Goal: Information Seeking & Learning: Learn about a topic

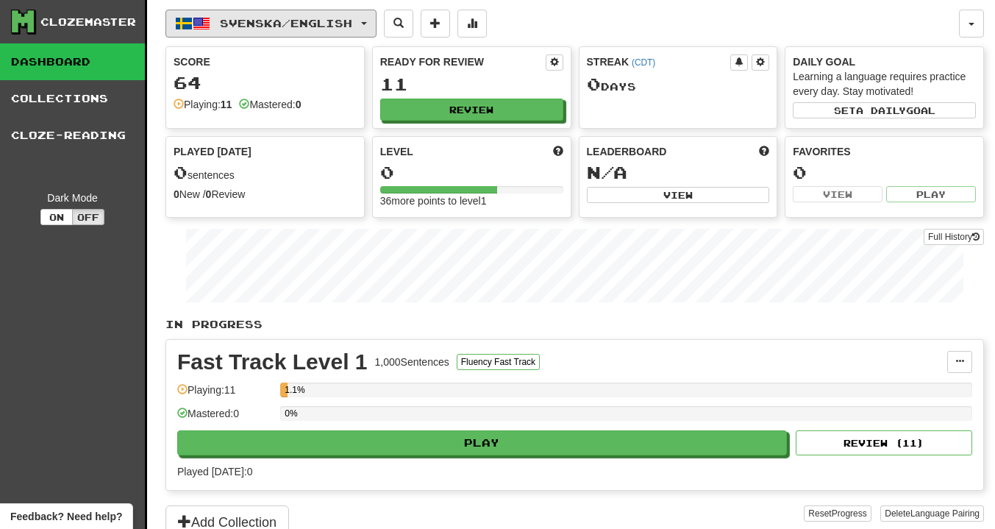
click at [302, 15] on button "Svenska / English" at bounding box center [271, 24] width 211 height 28
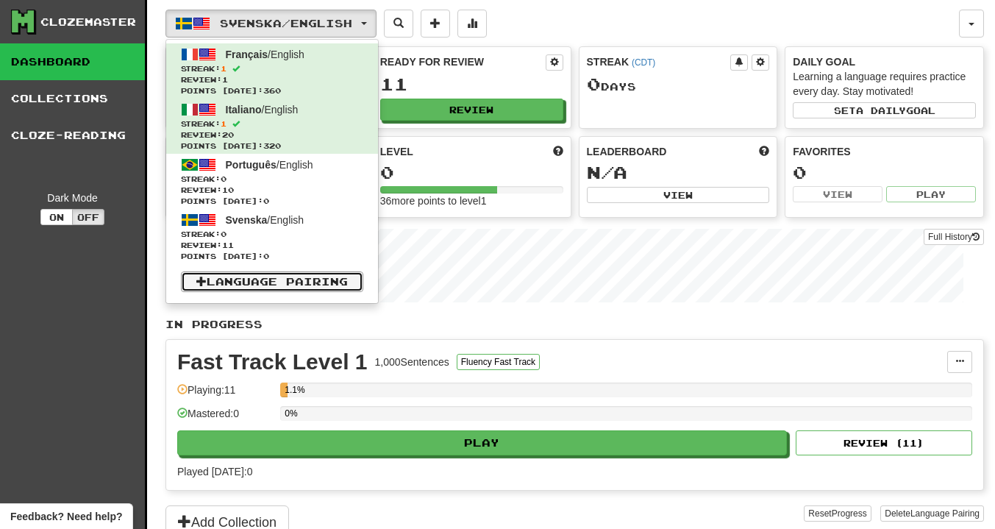
click at [280, 284] on link "Language Pairing" at bounding box center [272, 281] width 182 height 21
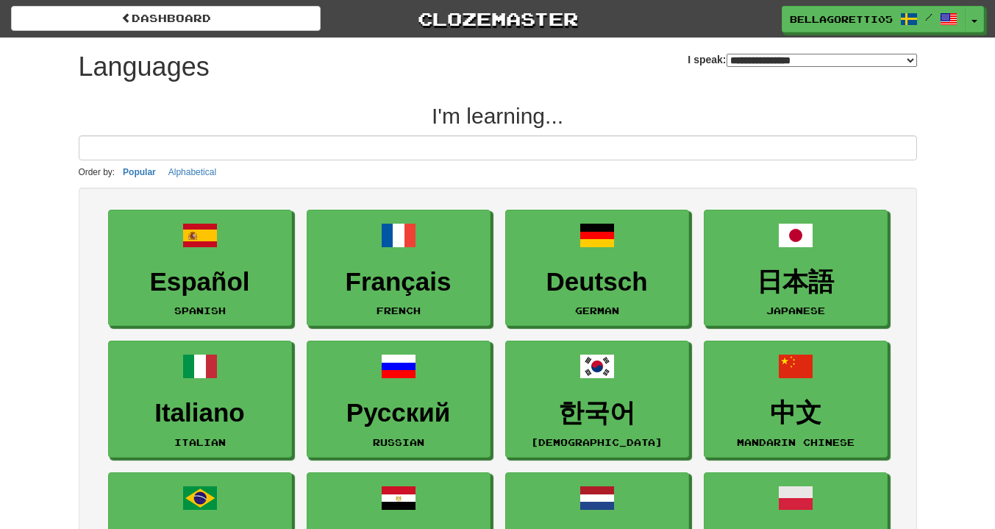
select select "*******"
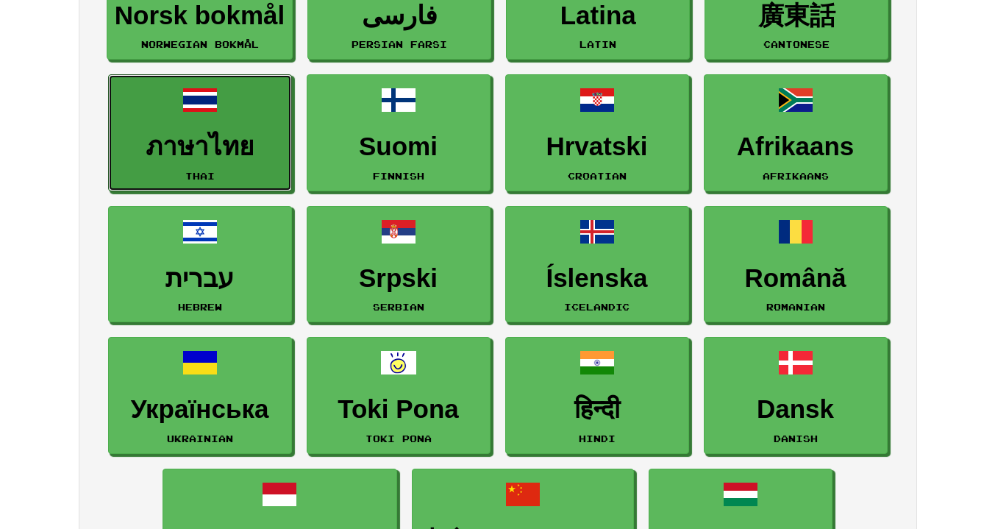
scroll to position [809, 0]
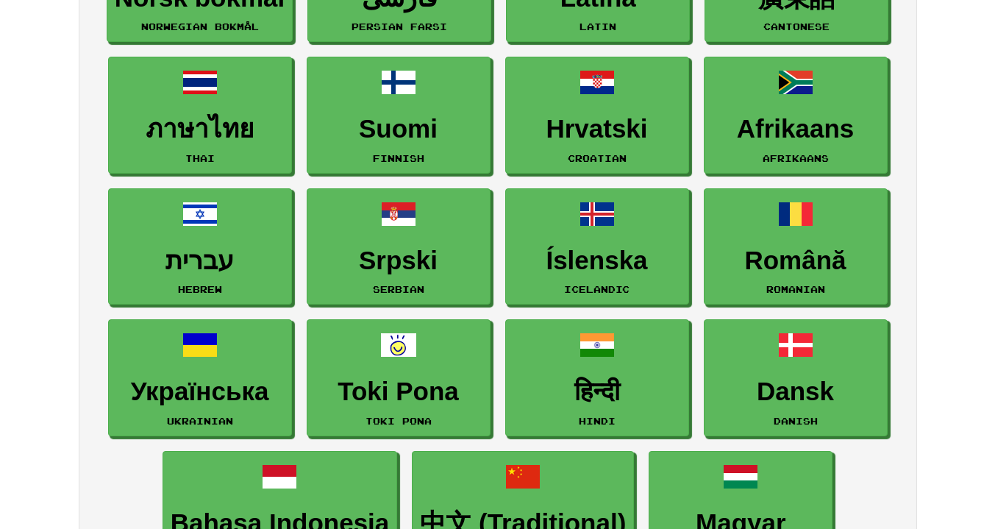
drag, startPoint x: 281, startPoint y: 232, endPoint x: 981, endPoint y: 347, distance: 708.9
click at [981, 347] on div "dashboard Clozemaster BellaGoretti05 / Toggle Dropdown Dashboard Leaderboard Ac…" at bounding box center [497, 492] width 995 height 2603
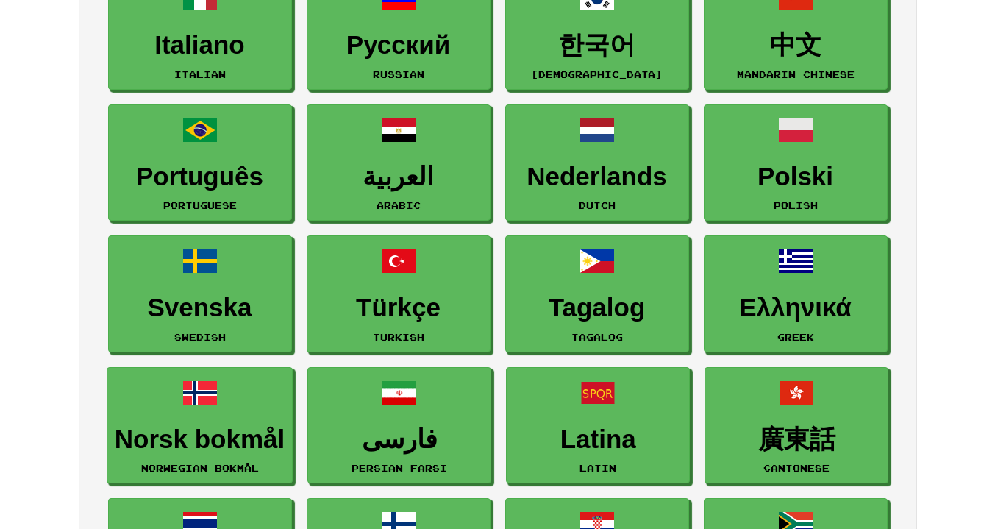
scroll to position [74, 0]
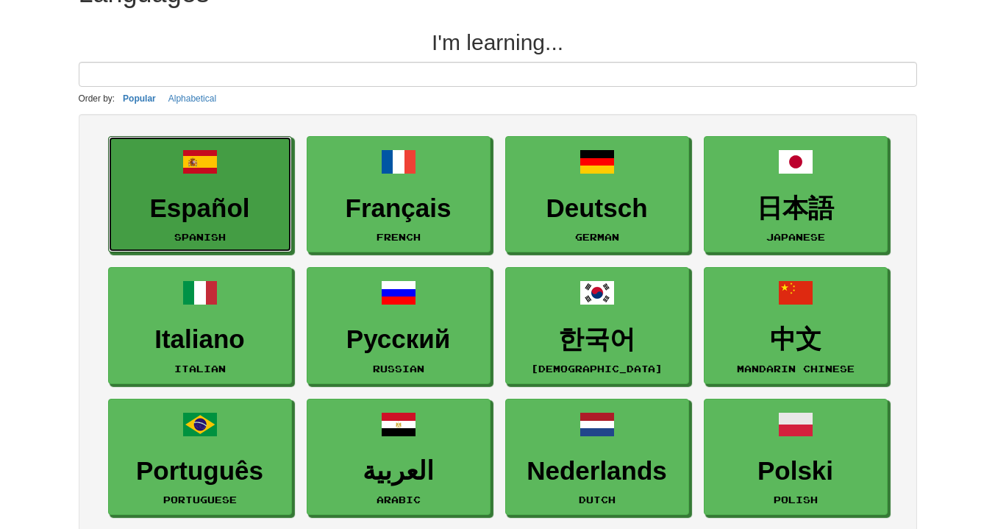
click at [191, 173] on span at bounding box center [199, 161] width 35 height 35
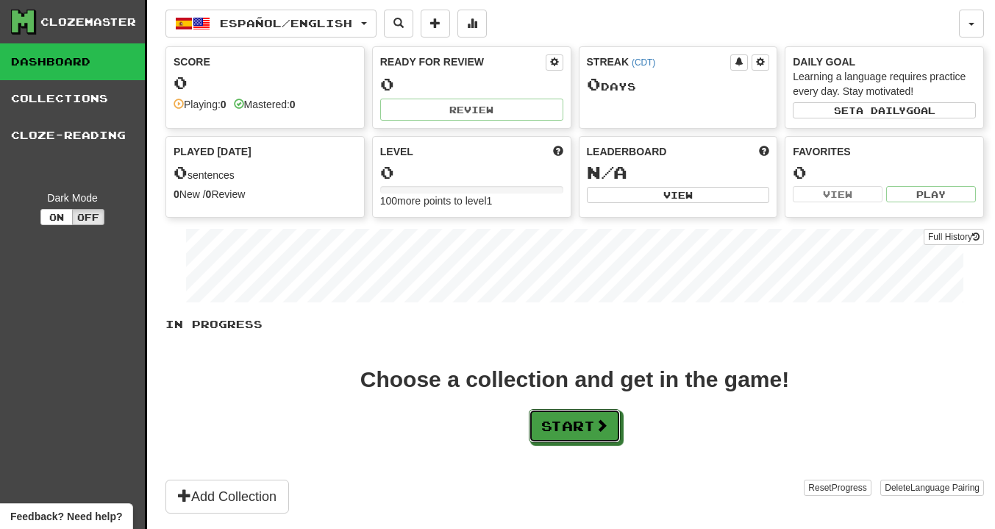
click at [563, 438] on button "Start" at bounding box center [575, 426] width 92 height 34
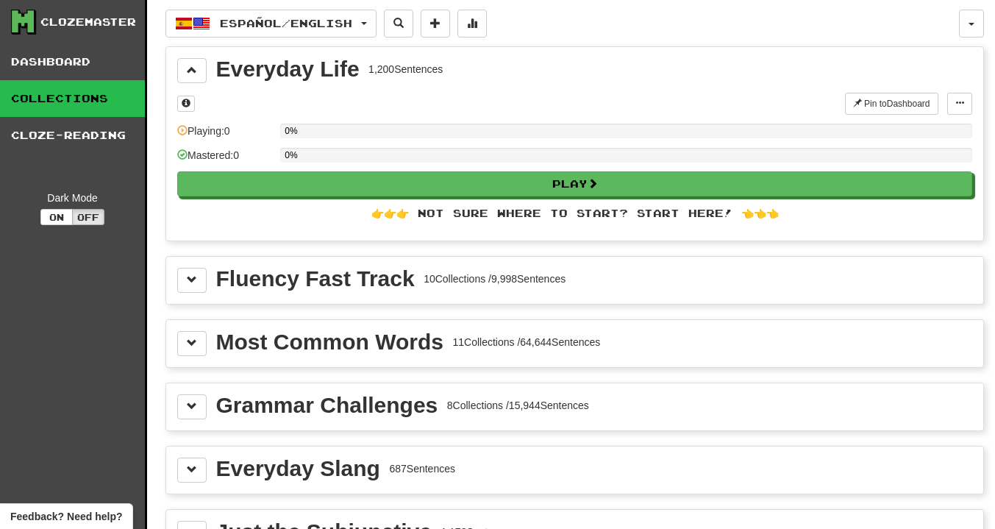
click at [345, 274] on div "Fluency Fast Track" at bounding box center [315, 279] width 199 height 22
click at [199, 338] on button at bounding box center [191, 343] width 29 height 25
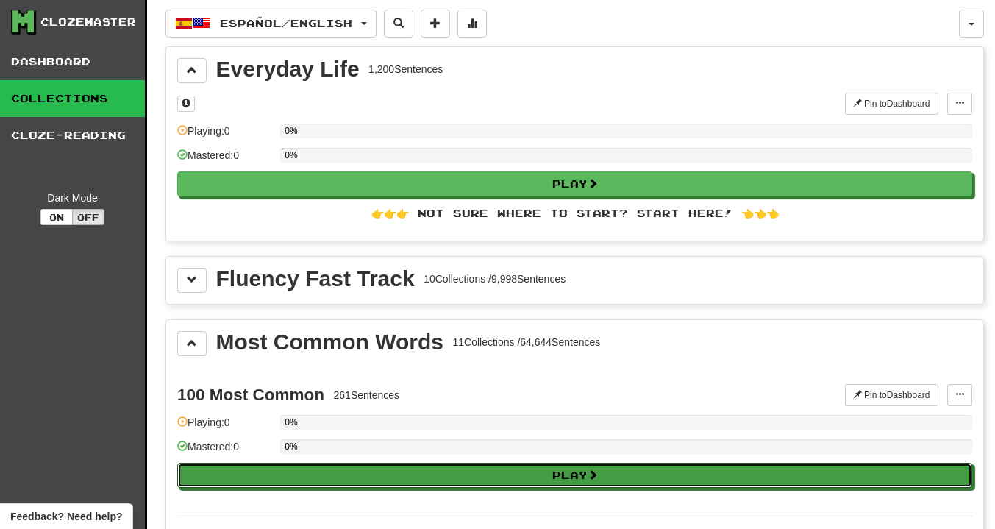
click at [462, 479] on button "Play" at bounding box center [574, 475] width 795 height 25
select select "**"
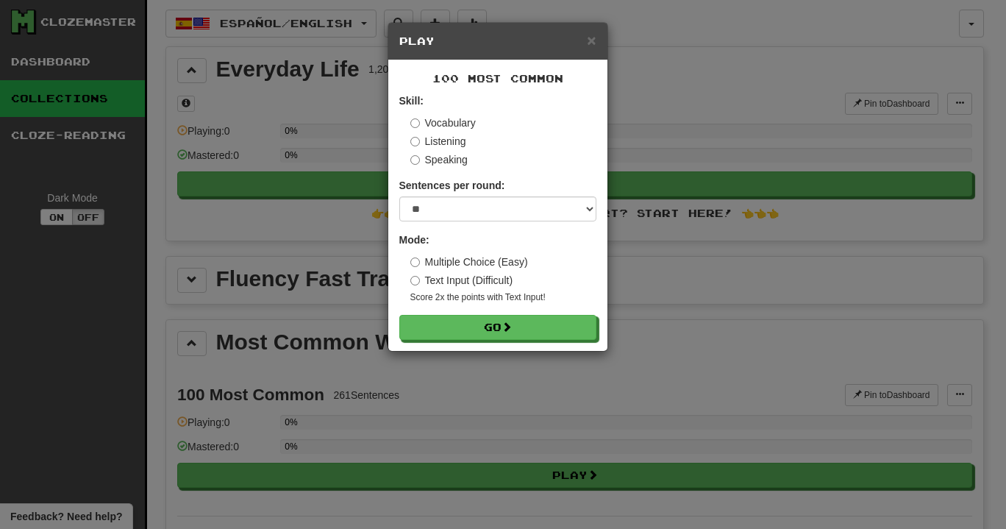
click at [472, 345] on div "100 Most Common Skill: Vocabulary Listening Speaking Sentences per round: * ** …" at bounding box center [497, 205] width 219 height 291
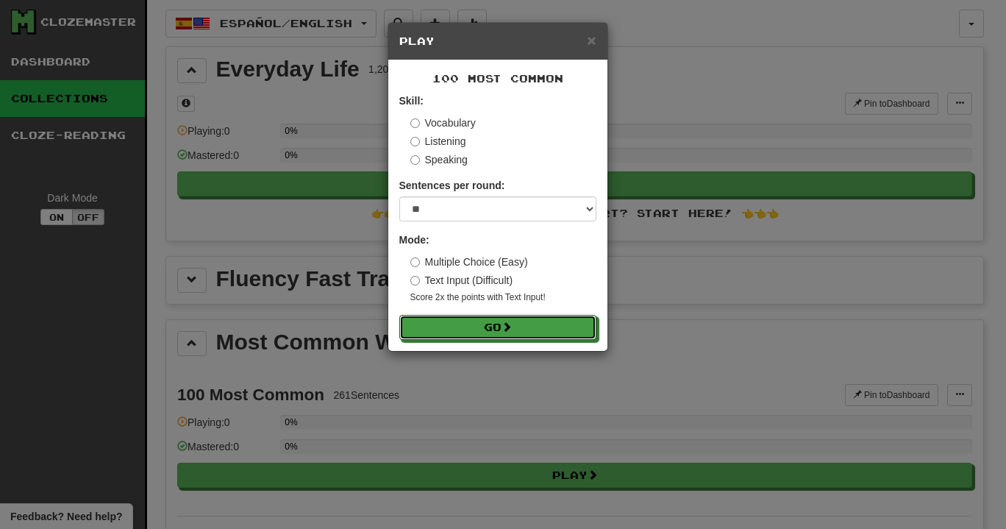
click at [472, 333] on button "Go" at bounding box center [497, 327] width 197 height 25
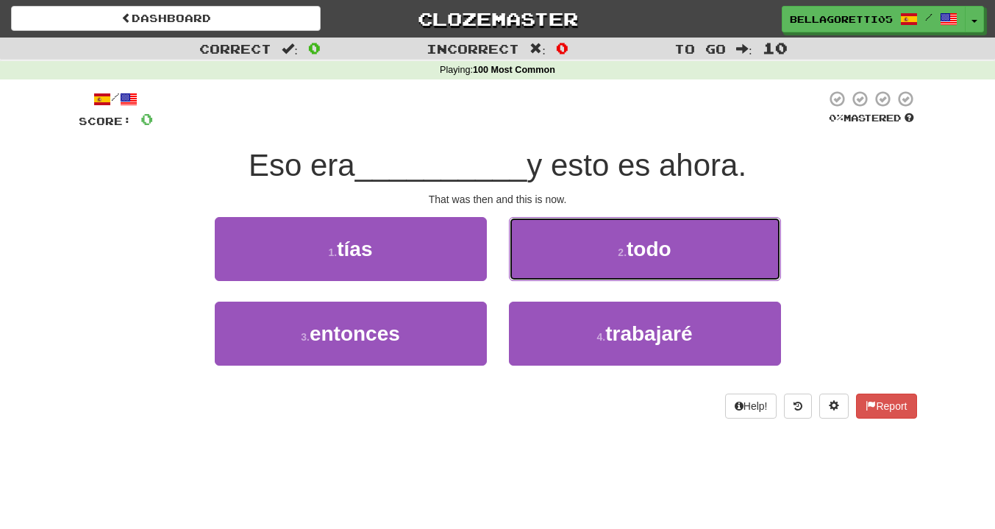
click at [605, 273] on button "2 . todo" at bounding box center [645, 249] width 272 height 64
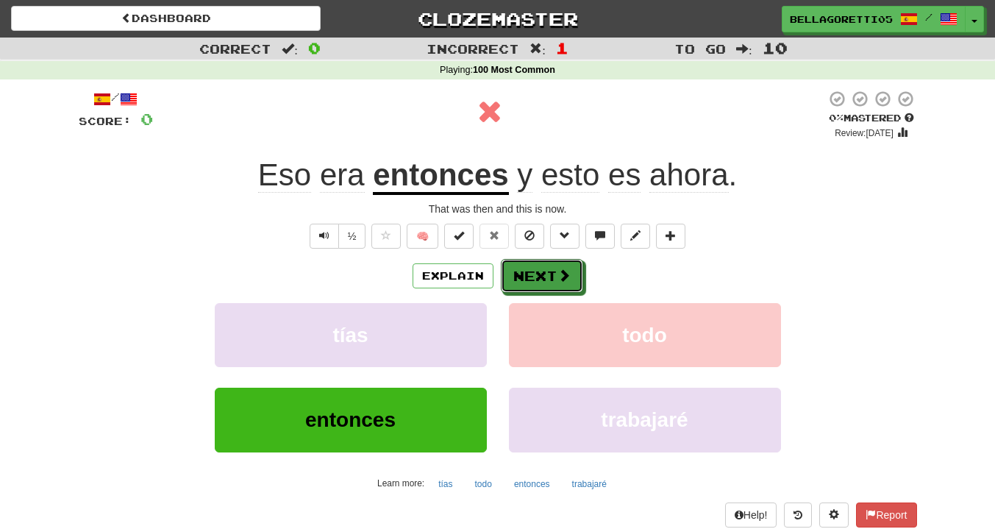
click at [527, 274] on button "Next" at bounding box center [542, 276] width 82 height 34
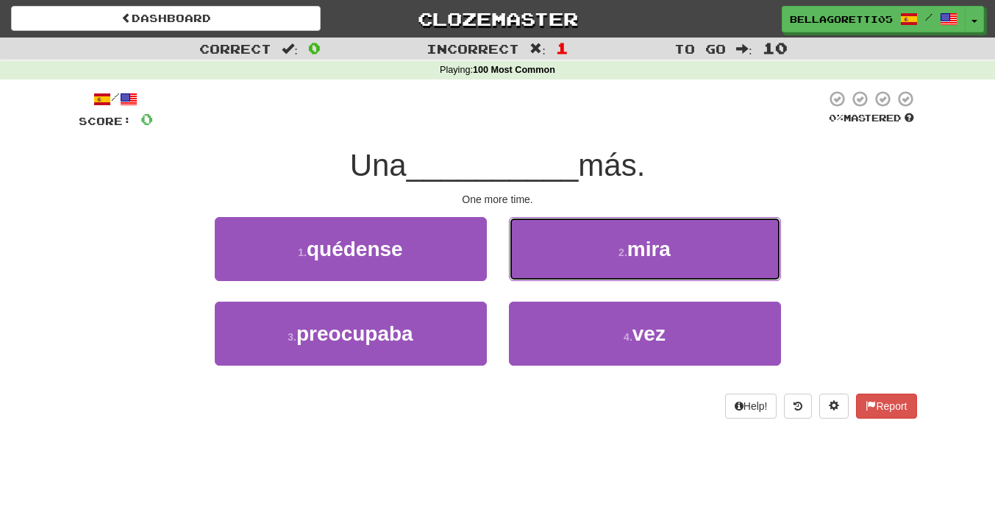
click at [547, 268] on button "2 . mira" at bounding box center [645, 249] width 272 height 64
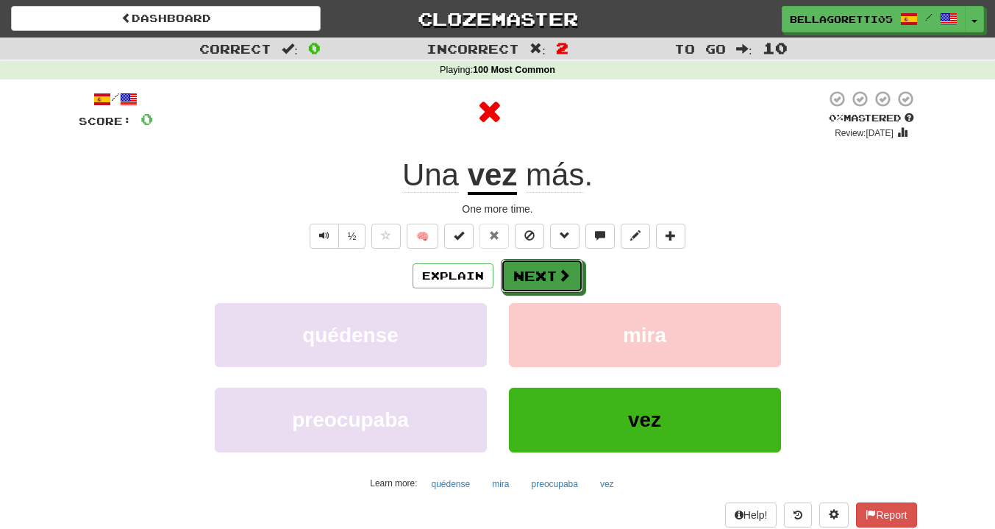
click at [533, 288] on button "Next" at bounding box center [542, 276] width 82 height 34
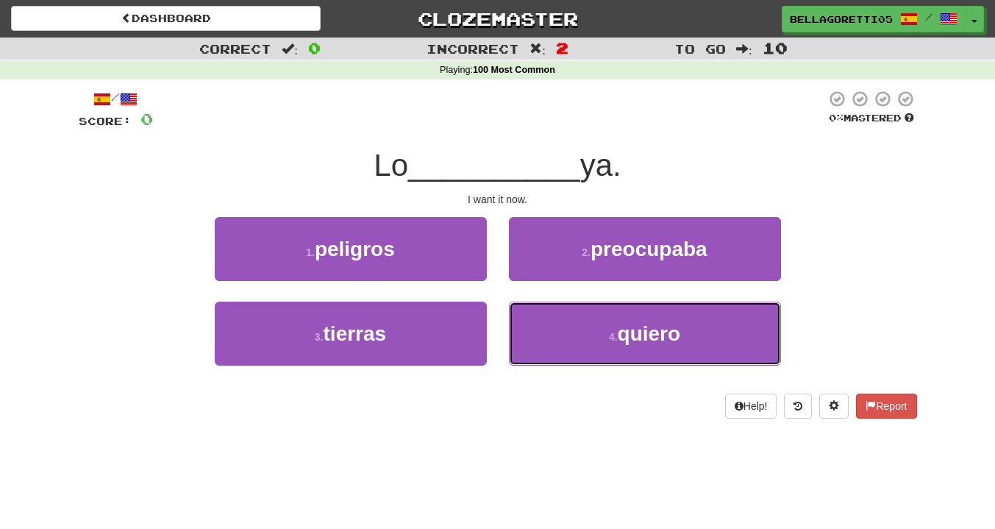
click at [602, 352] on button "4 . quiero" at bounding box center [645, 334] width 272 height 64
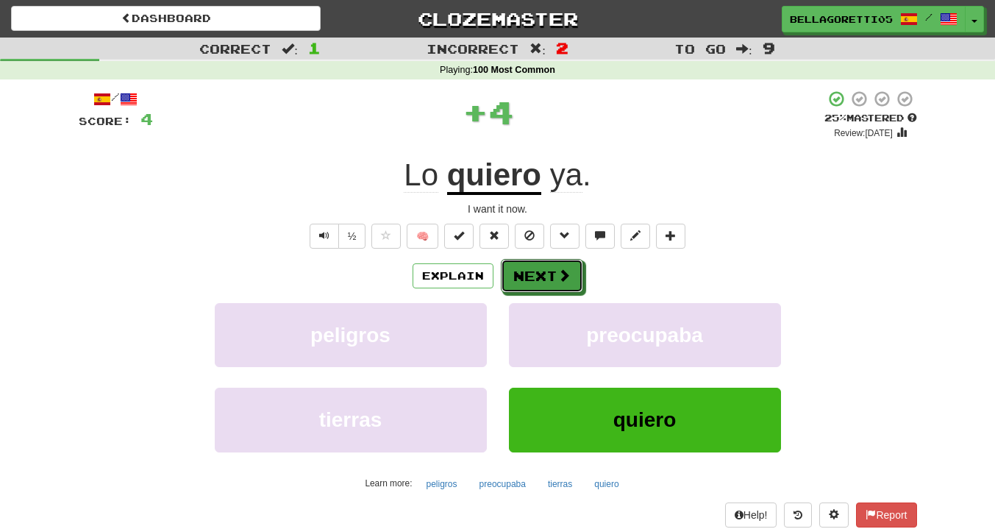
click at [547, 271] on button "Next" at bounding box center [542, 276] width 82 height 34
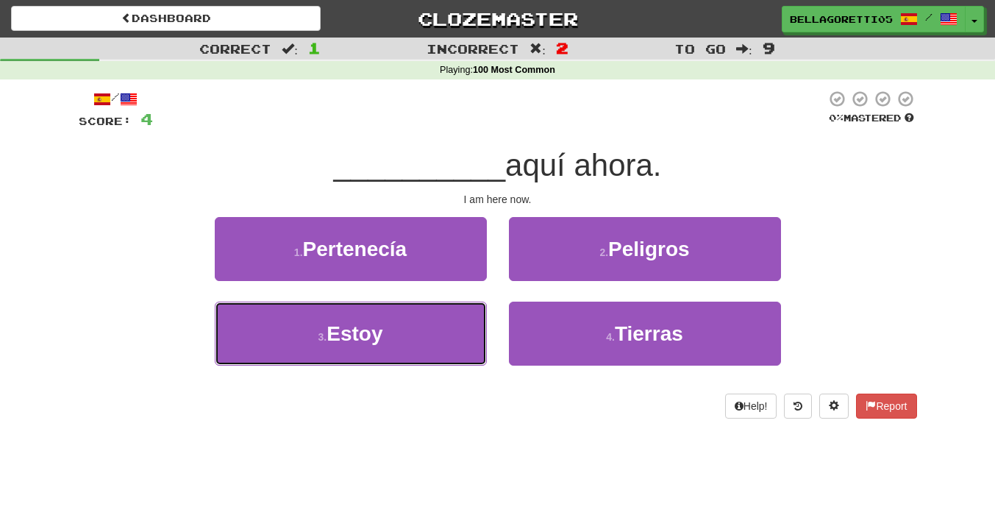
click at [478, 324] on button "3 . Estoy" at bounding box center [351, 334] width 272 height 64
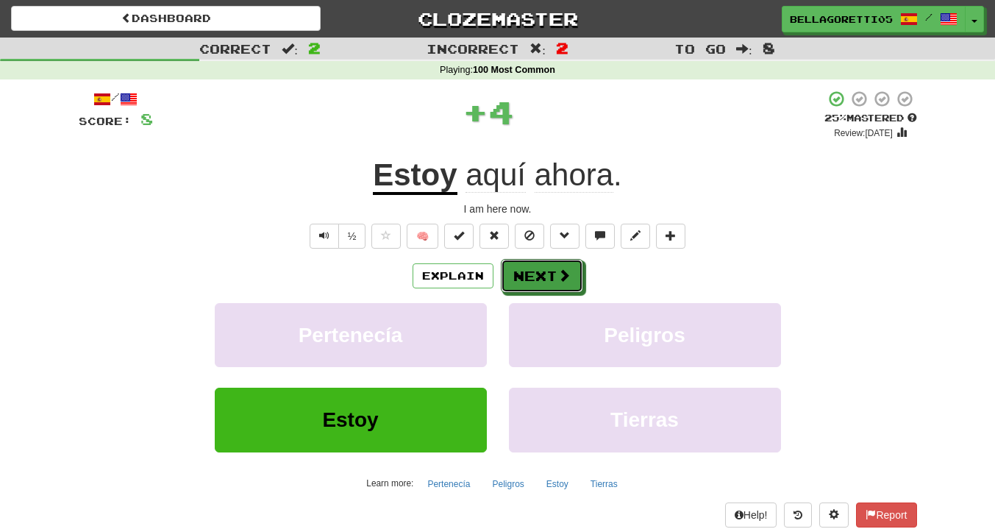
click at [547, 279] on button "Next" at bounding box center [542, 276] width 82 height 34
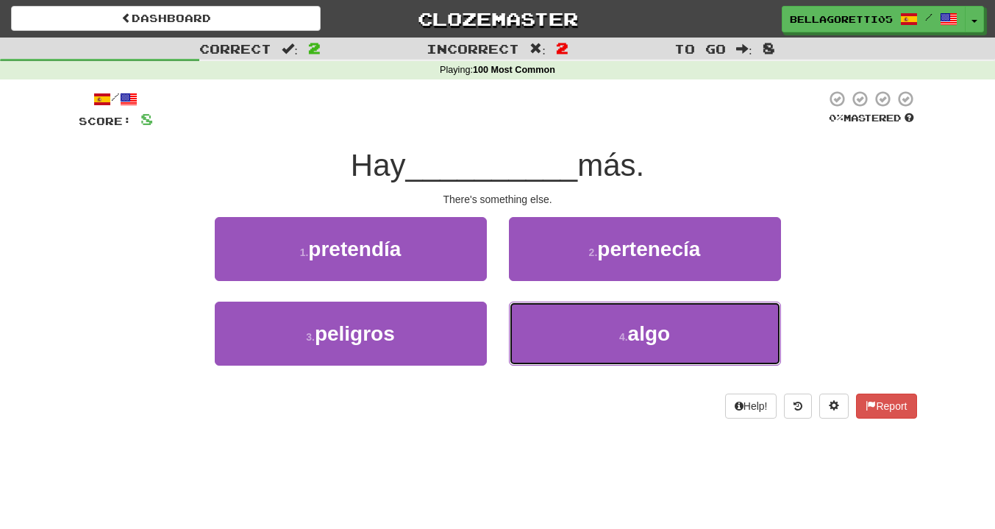
click at [613, 340] on button "4 . algo" at bounding box center [645, 334] width 272 height 64
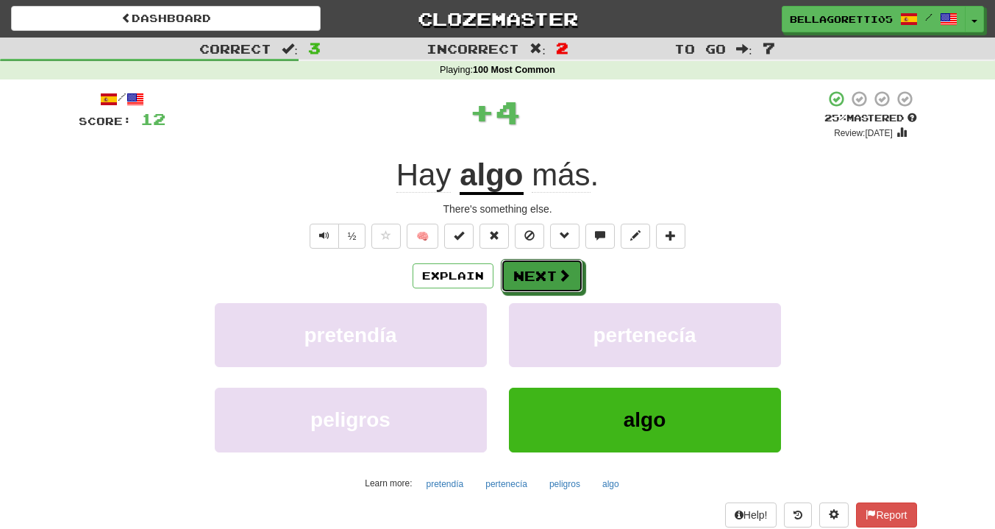
click at [548, 279] on button "Next" at bounding box center [542, 276] width 82 height 34
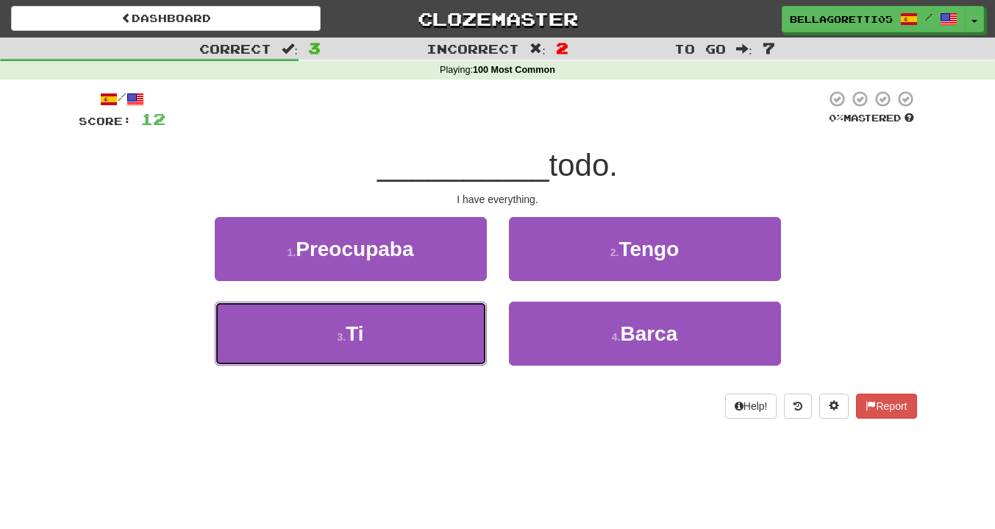
click at [445, 327] on button "3 . Ti" at bounding box center [351, 334] width 272 height 64
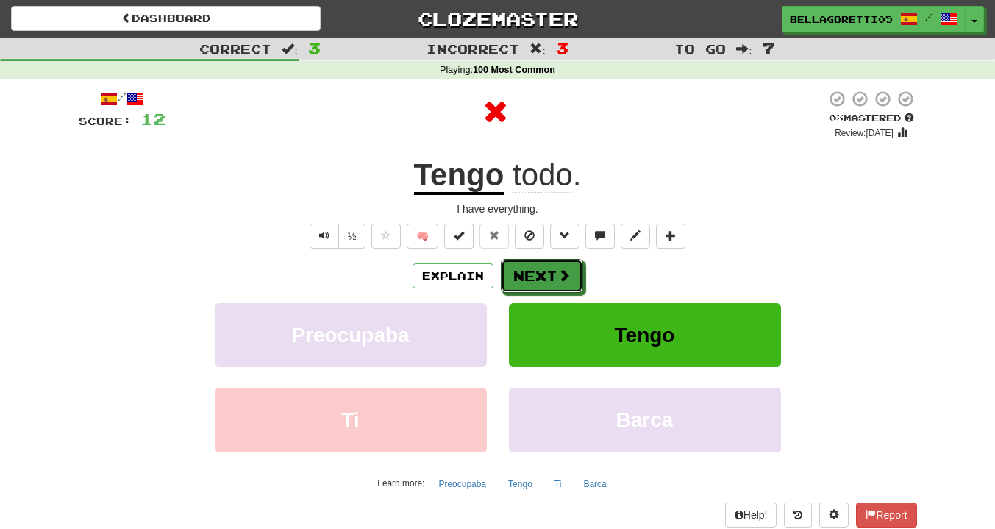
click at [560, 282] on span at bounding box center [564, 274] width 13 height 13
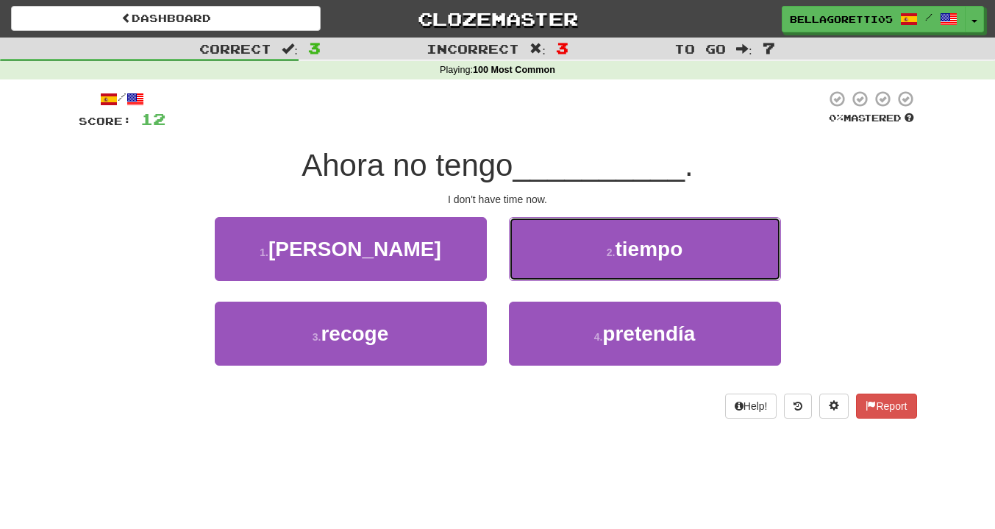
click at [569, 262] on button "2 . tiempo" at bounding box center [645, 249] width 272 height 64
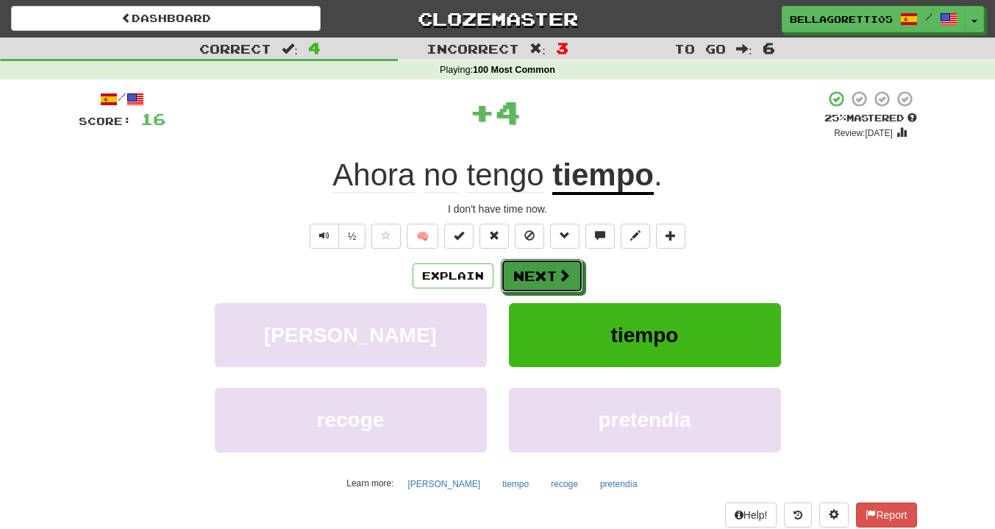
click at [550, 284] on button "Next" at bounding box center [542, 276] width 82 height 34
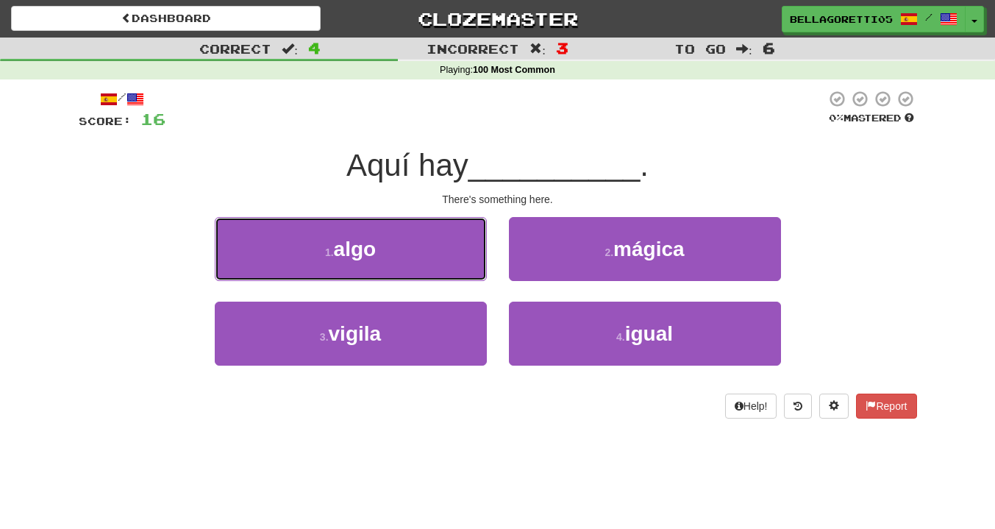
click at [413, 249] on button "1 . algo" at bounding box center [351, 249] width 272 height 64
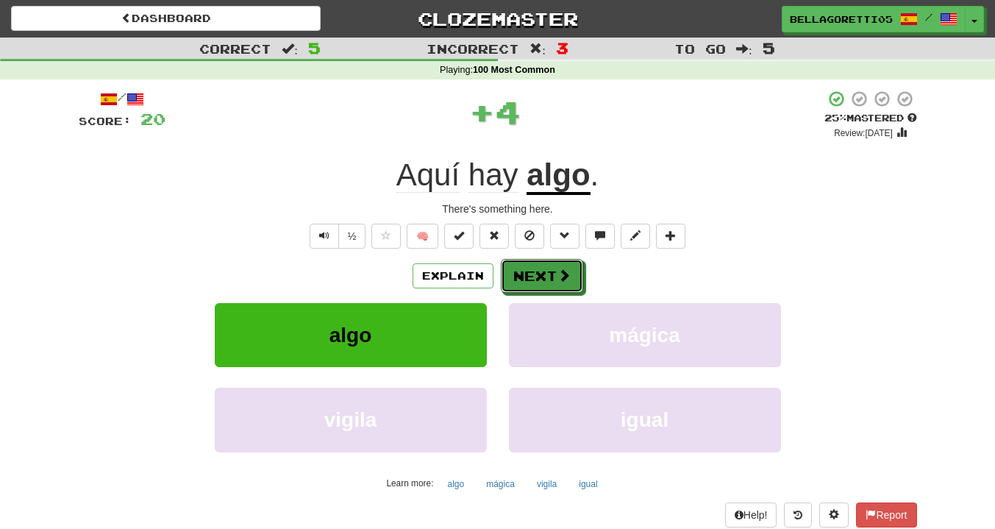
click at [528, 277] on button "Next" at bounding box center [542, 276] width 82 height 34
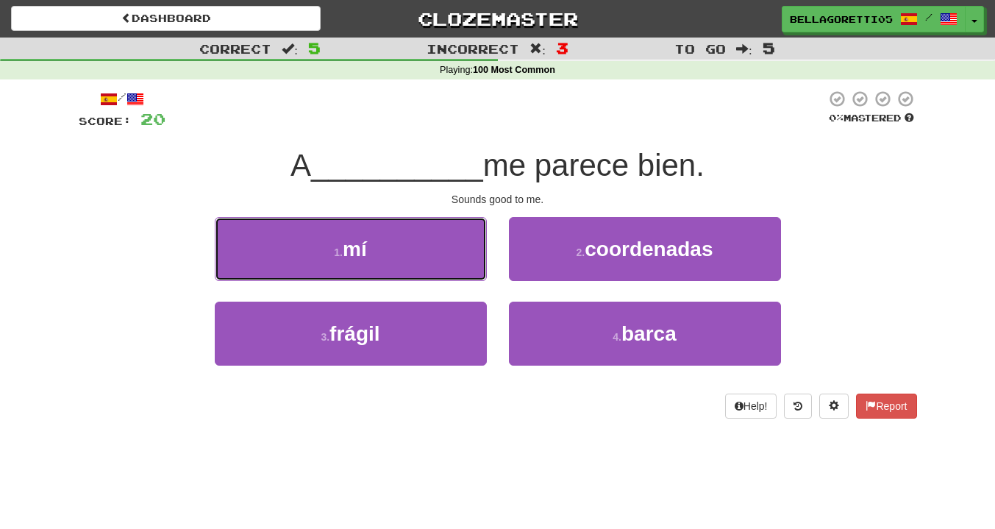
click at [464, 279] on button "1 . mí" at bounding box center [351, 249] width 272 height 64
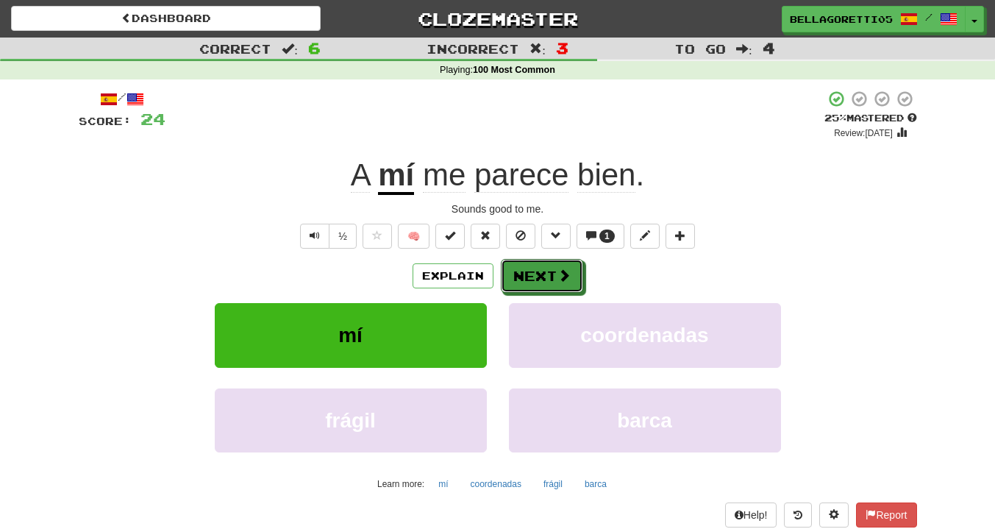
click at [522, 285] on button "Next" at bounding box center [542, 276] width 82 height 34
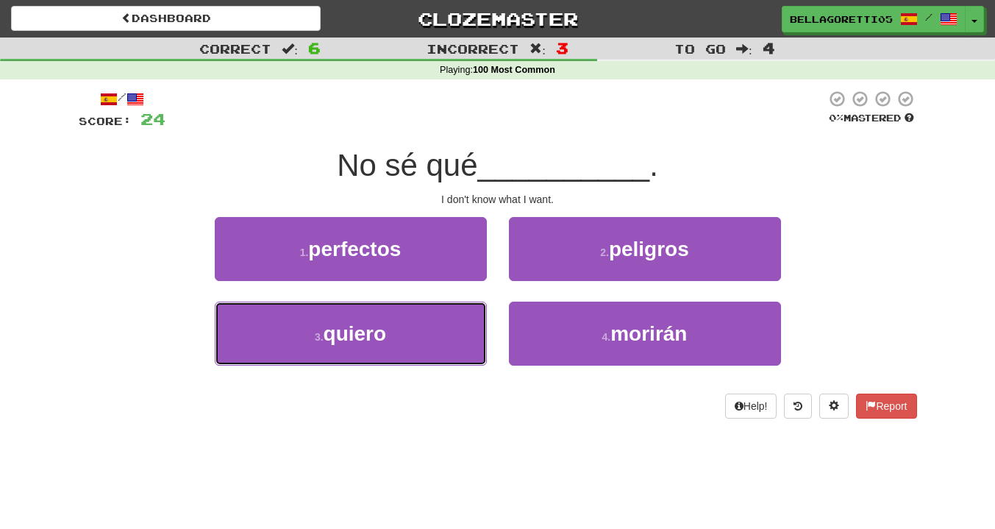
click at [447, 326] on button "3 . quiero" at bounding box center [351, 334] width 272 height 64
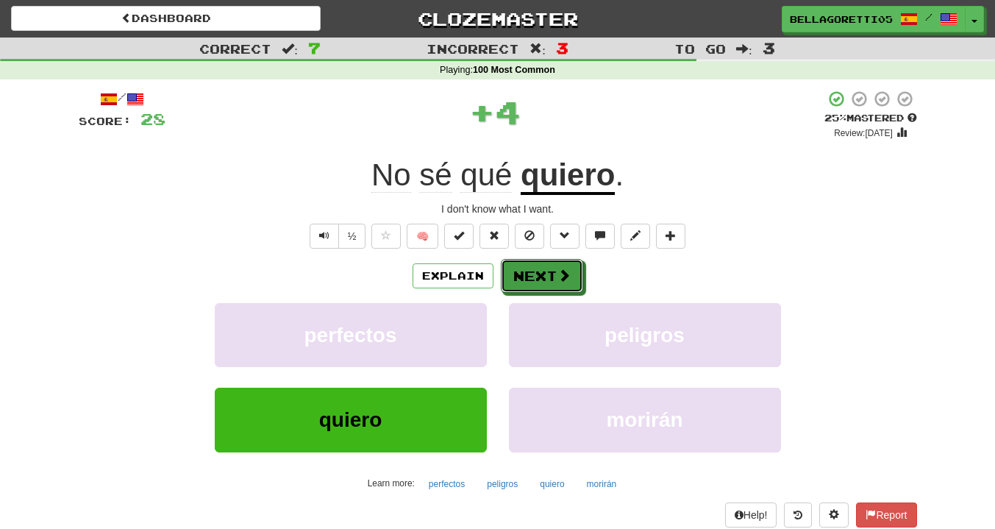
click at [526, 277] on button "Next" at bounding box center [542, 276] width 82 height 34
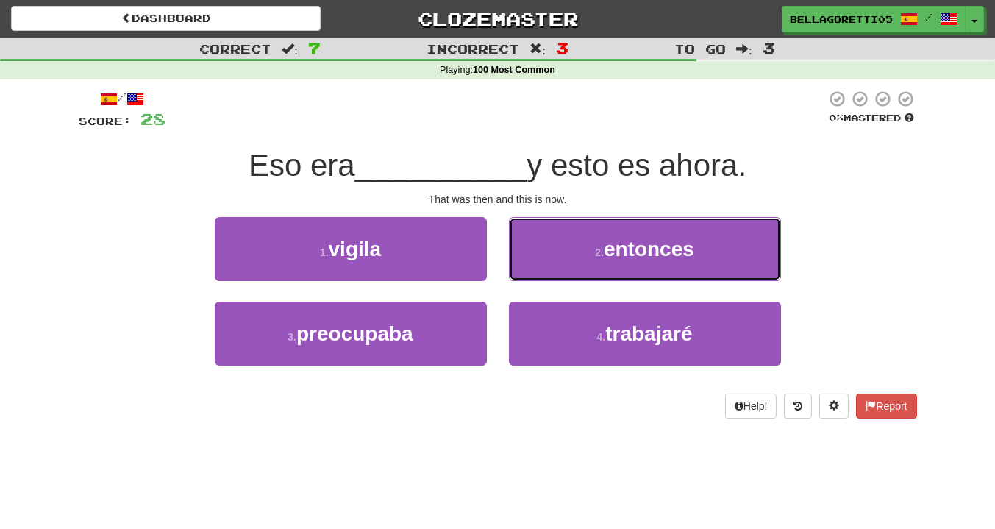
click at [616, 238] on span "entonces" at bounding box center [649, 249] width 90 height 23
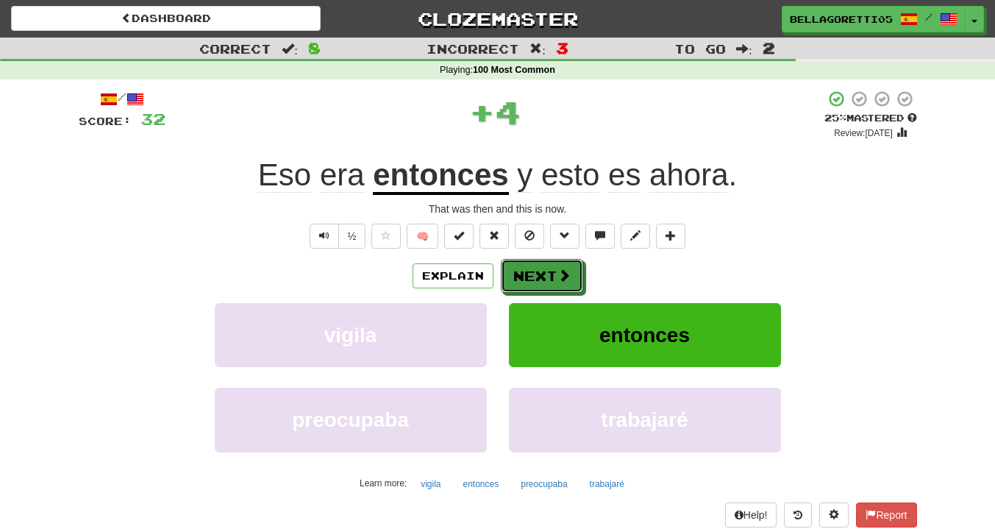
click at [551, 274] on button "Next" at bounding box center [542, 276] width 82 height 34
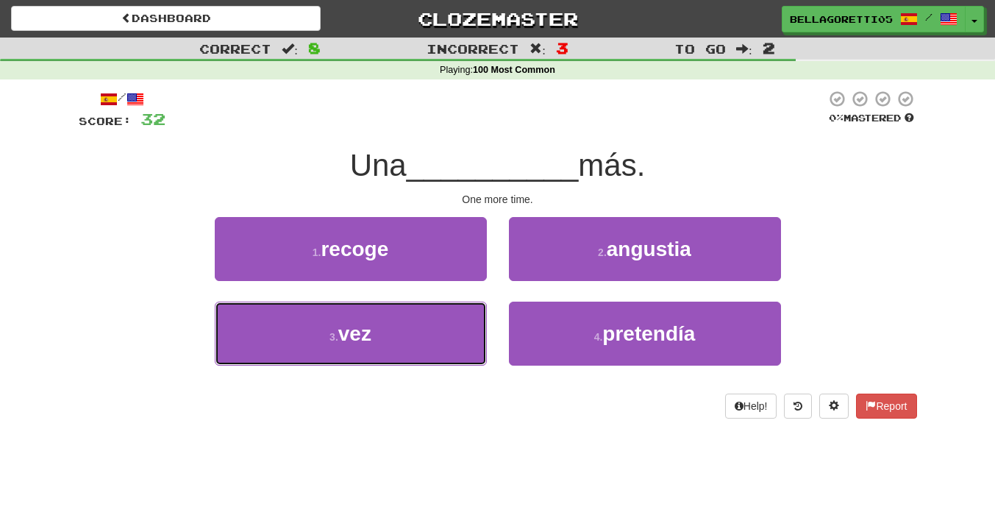
click at [402, 344] on button "3 . vez" at bounding box center [351, 334] width 272 height 64
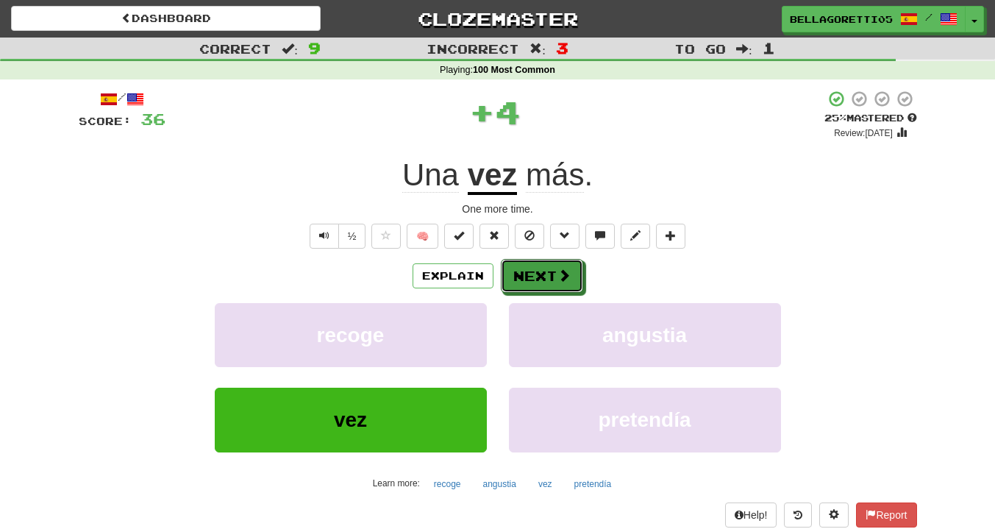
click at [527, 278] on button "Next" at bounding box center [542, 276] width 82 height 34
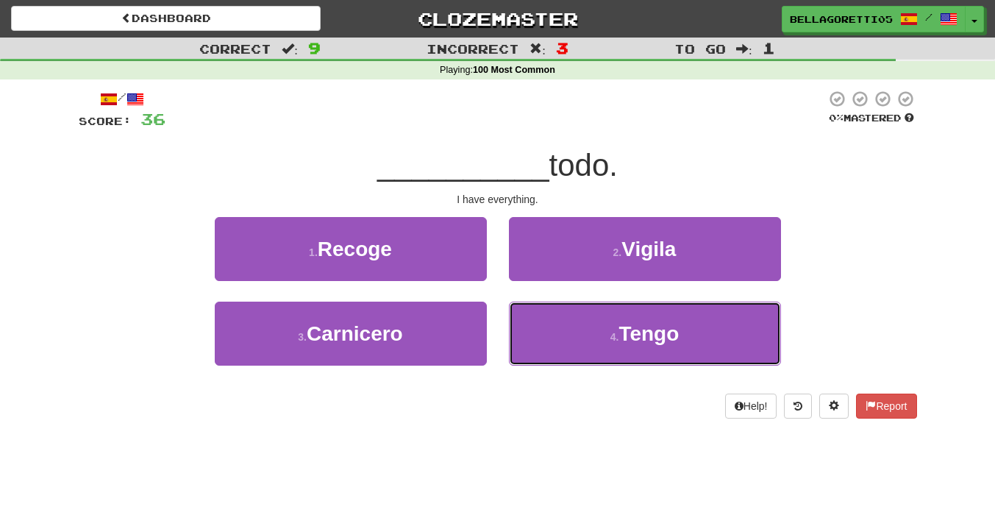
click at [566, 347] on button "4 . Tengo" at bounding box center [645, 334] width 272 height 64
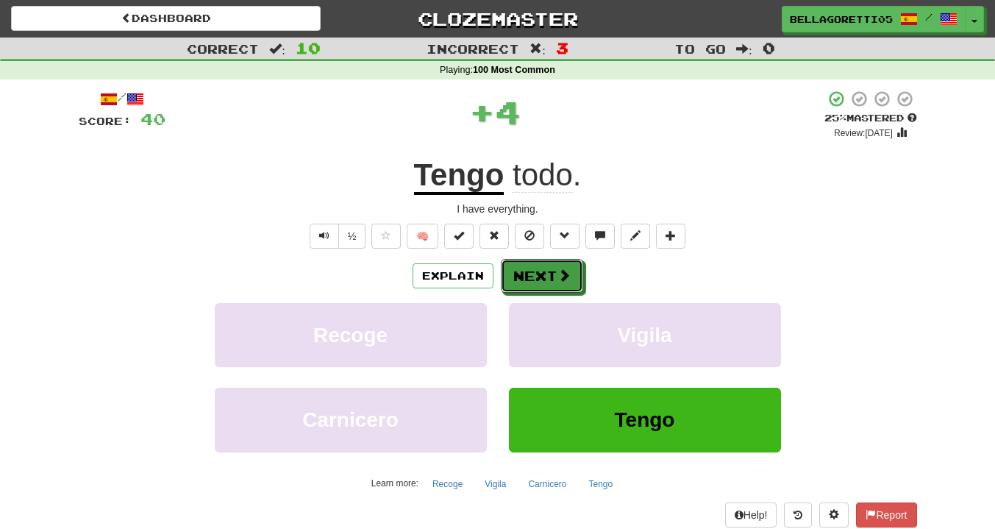
click at [551, 280] on button "Next" at bounding box center [542, 276] width 82 height 34
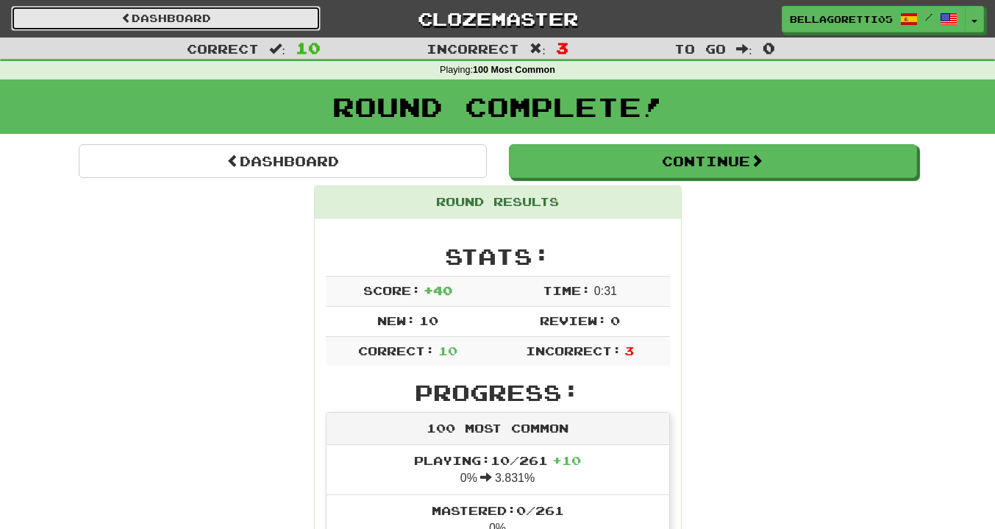
click at [199, 13] on link "Dashboard" at bounding box center [166, 18] width 310 height 25
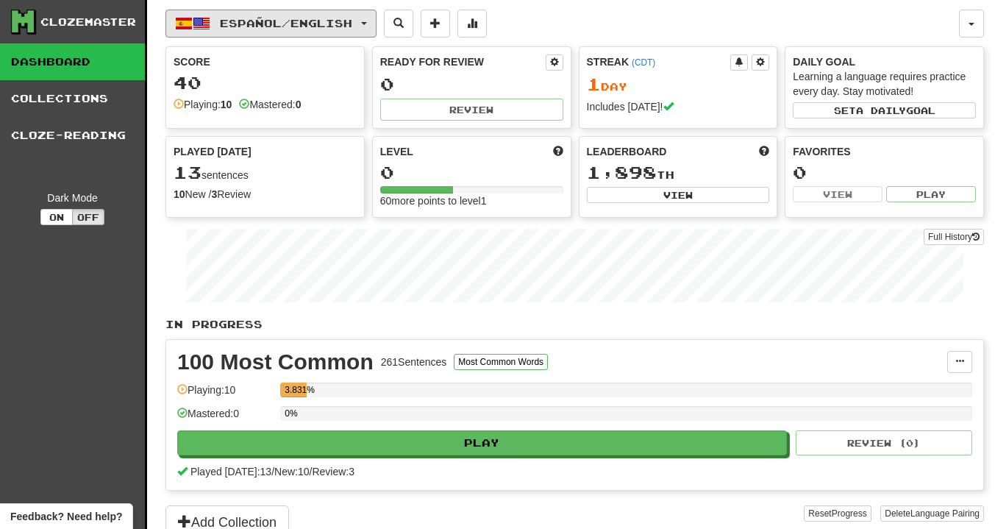
click at [256, 22] on span "Español / English" at bounding box center [286, 23] width 132 height 13
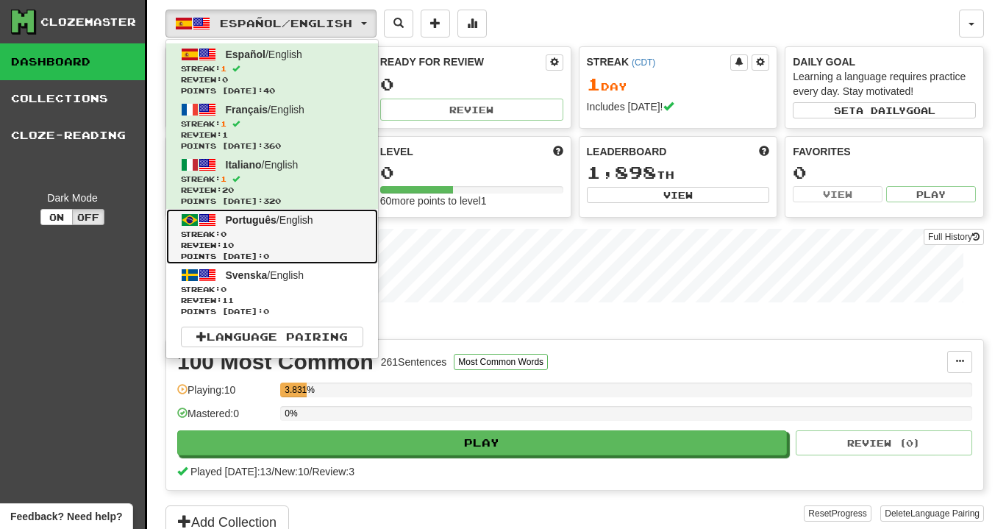
drag, startPoint x: 299, startPoint y: 232, endPoint x: 284, endPoint y: 248, distance: 21.8
click at [284, 248] on span "Review: 10" at bounding box center [272, 245] width 182 height 11
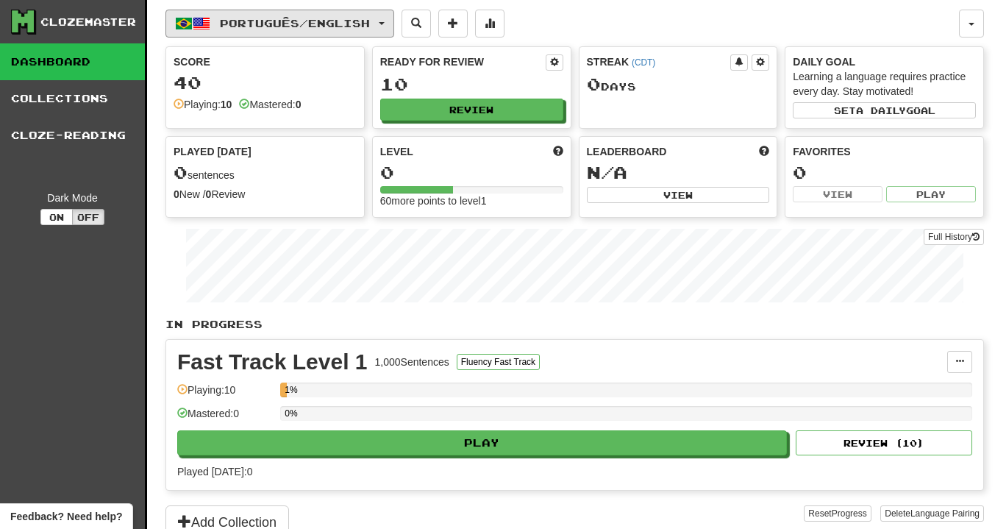
click at [388, 23] on button "Português / English" at bounding box center [280, 24] width 229 height 28
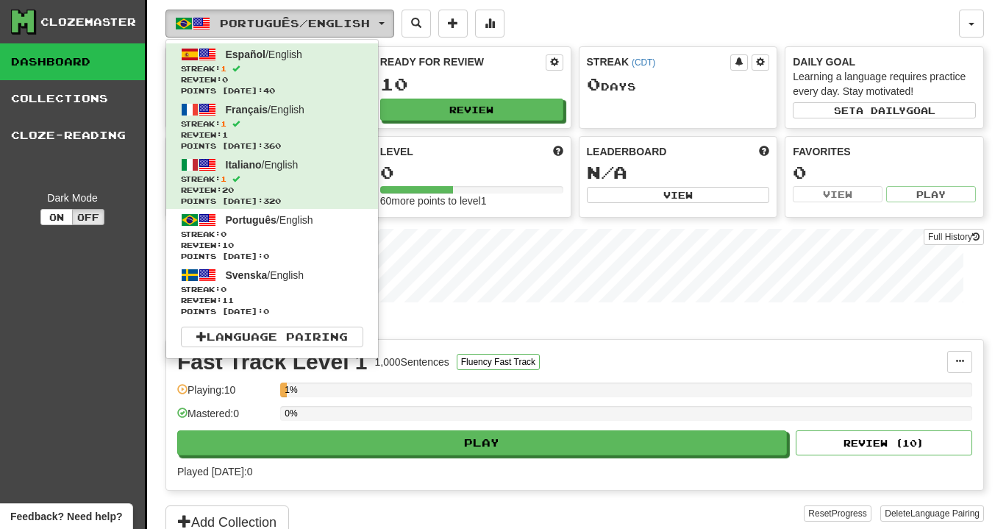
click at [388, 23] on button "Português / English" at bounding box center [280, 24] width 229 height 28
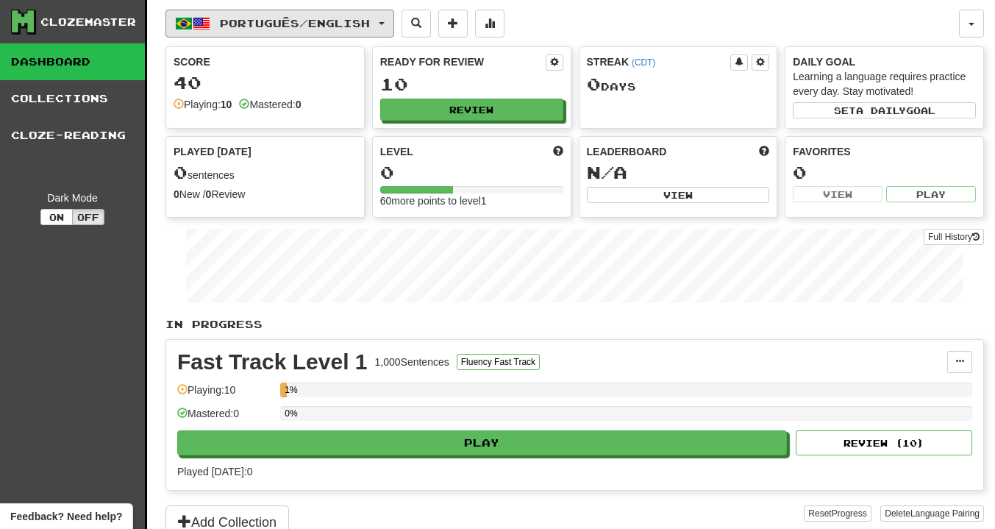
click at [335, 28] on span "Português / English" at bounding box center [295, 23] width 150 height 13
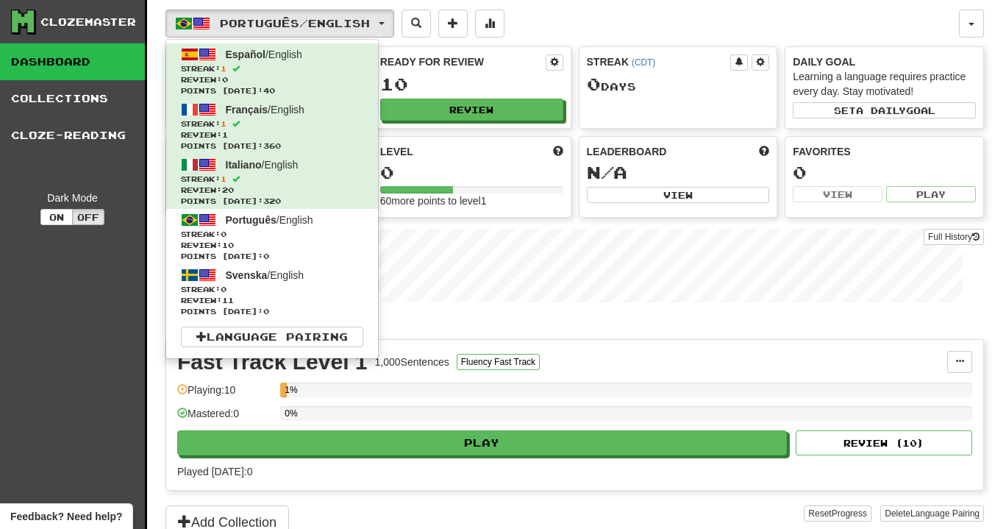
click at [469, 210] on div "Level 0 60 more points to level 1" at bounding box center [472, 176] width 198 height 79
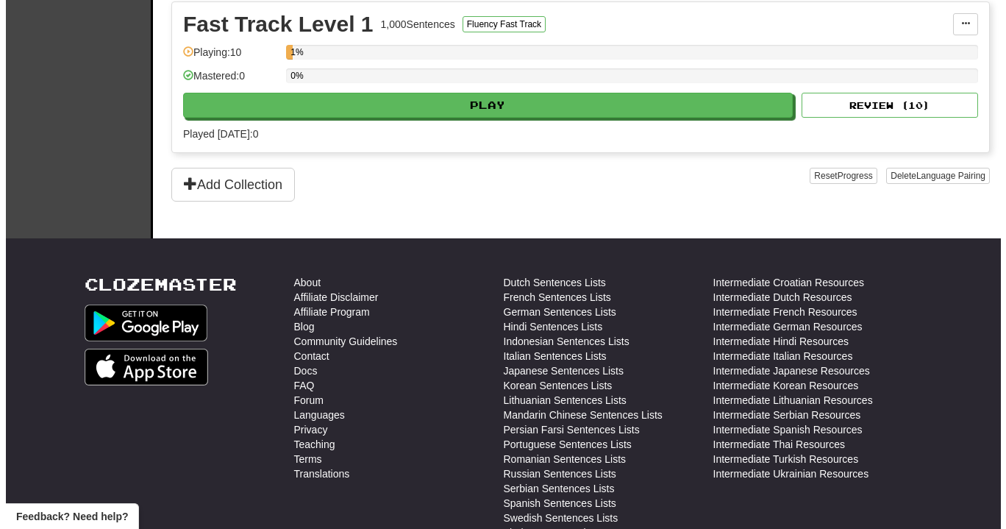
scroll to position [312, 0]
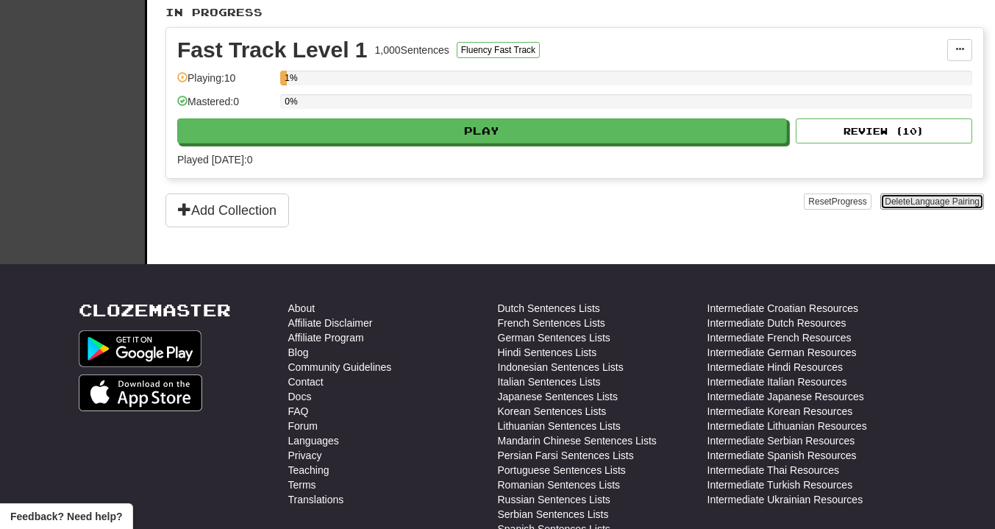
click at [920, 200] on span "Language Pairing" at bounding box center [945, 201] width 69 height 10
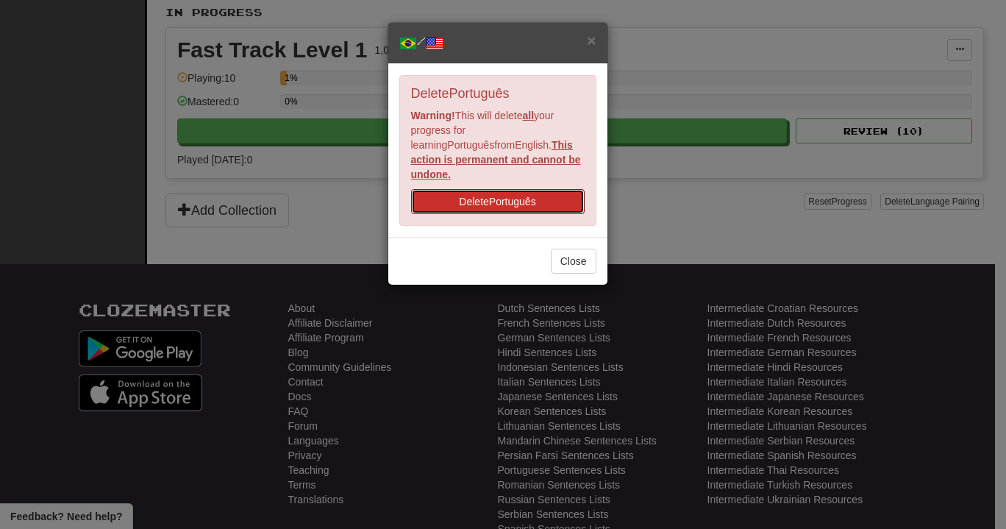
click at [541, 189] on button "Delete Português" at bounding box center [498, 201] width 174 height 25
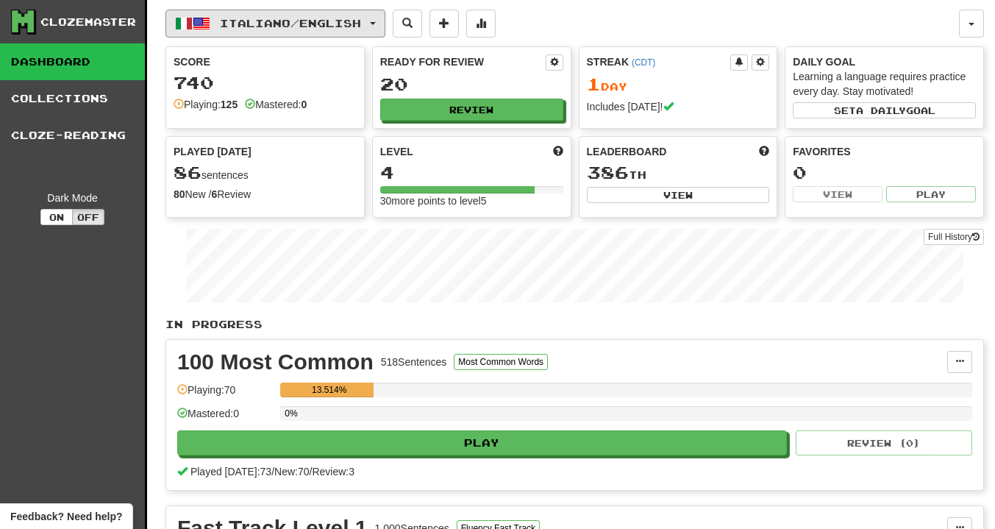
click at [304, 22] on span "Italiano / English" at bounding box center [290, 23] width 141 height 13
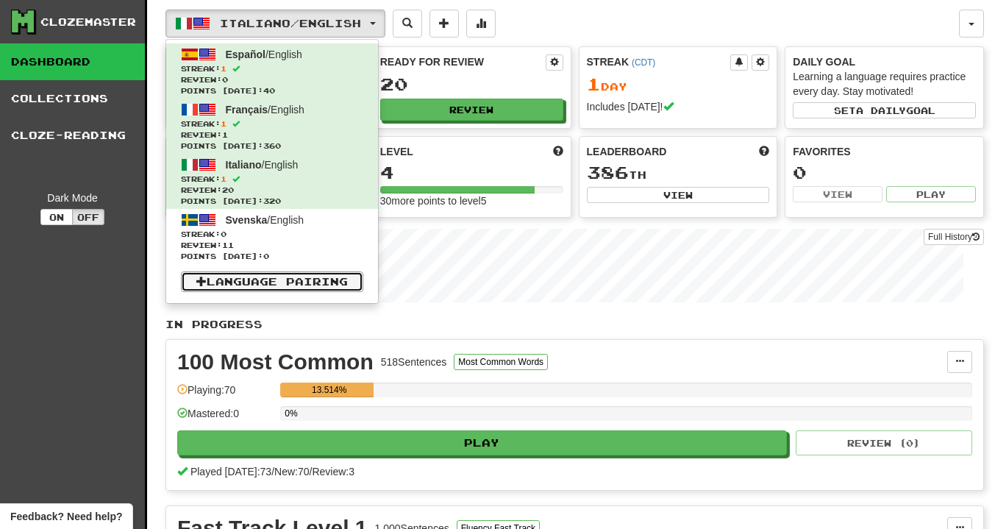
click at [289, 282] on link "Language Pairing" at bounding box center [272, 281] width 182 height 21
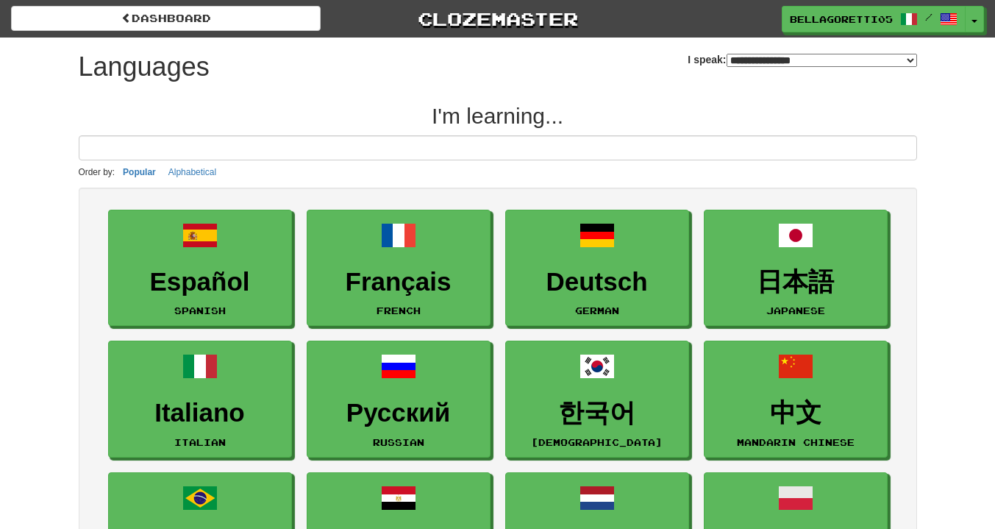
select select "*******"
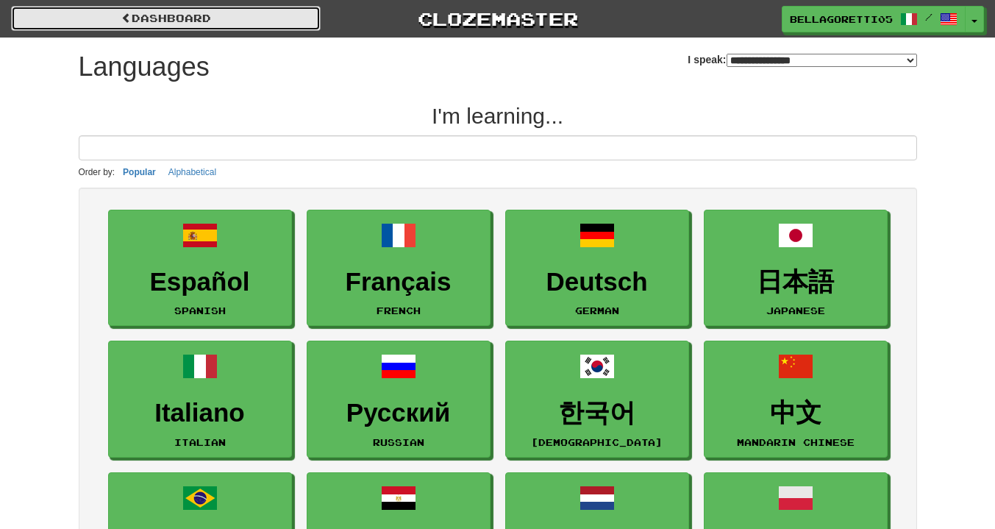
click at [132, 21] on link "dashboard" at bounding box center [166, 18] width 310 height 25
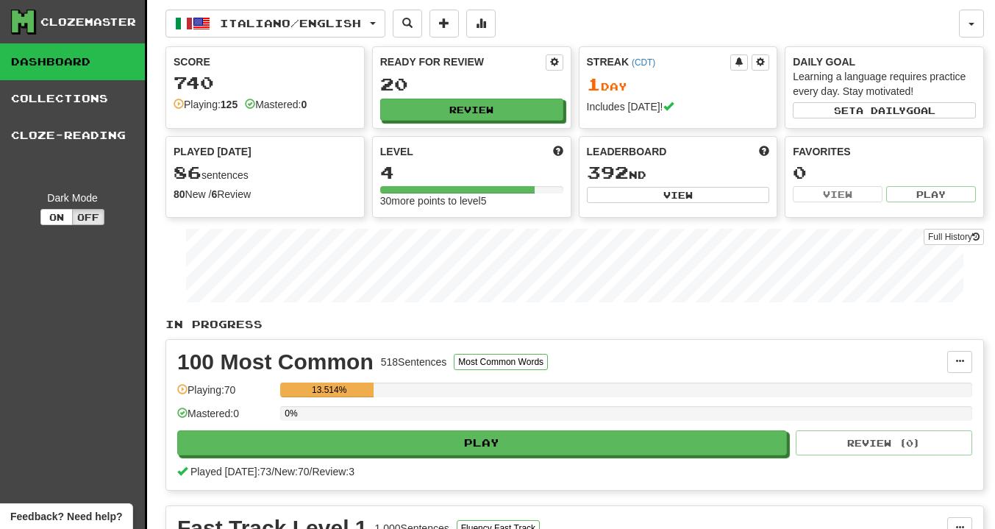
click at [72, 26] on div "Clozemaster" at bounding box center [88, 22] width 96 height 15
click at [972, 31] on button "button" at bounding box center [971, 24] width 25 height 28
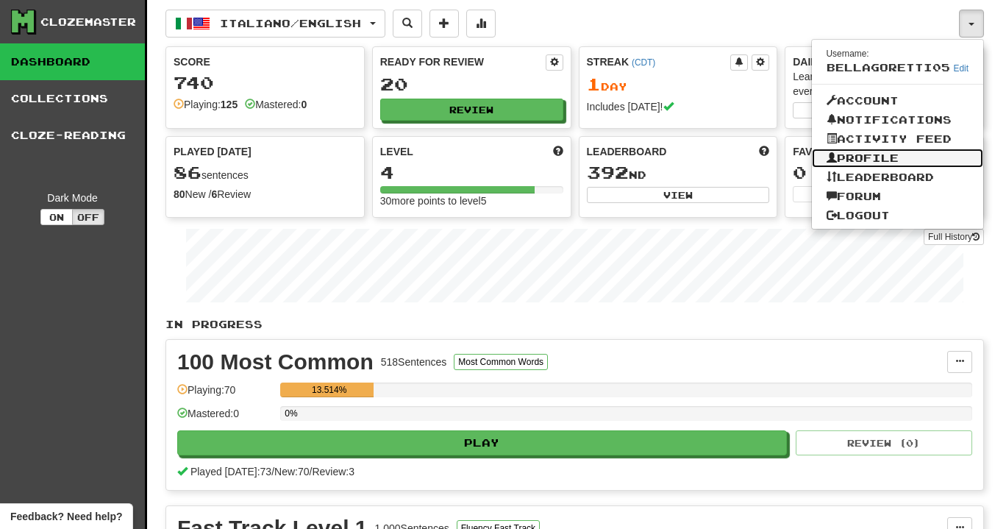
click at [933, 151] on link "Profile" at bounding box center [898, 158] width 172 height 19
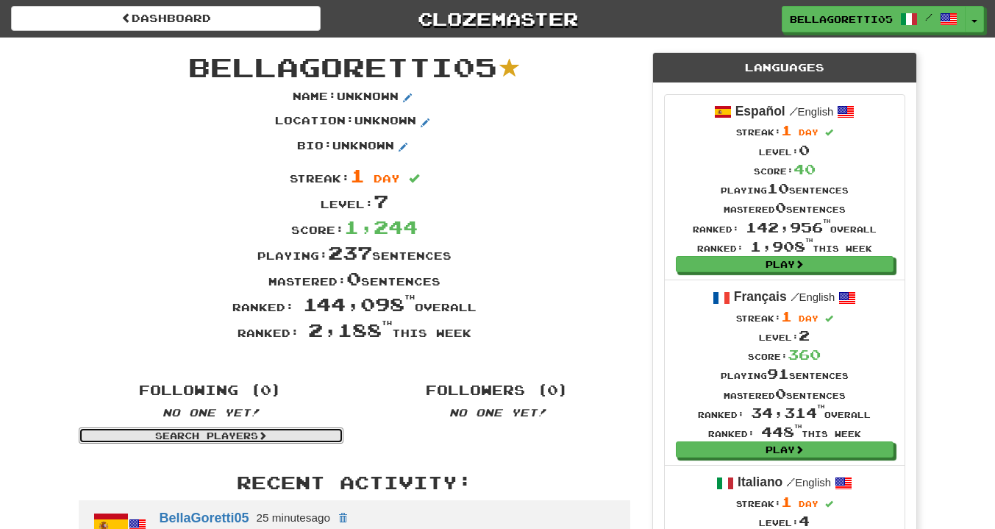
click at [250, 439] on link "Search Players" at bounding box center [211, 435] width 265 height 16
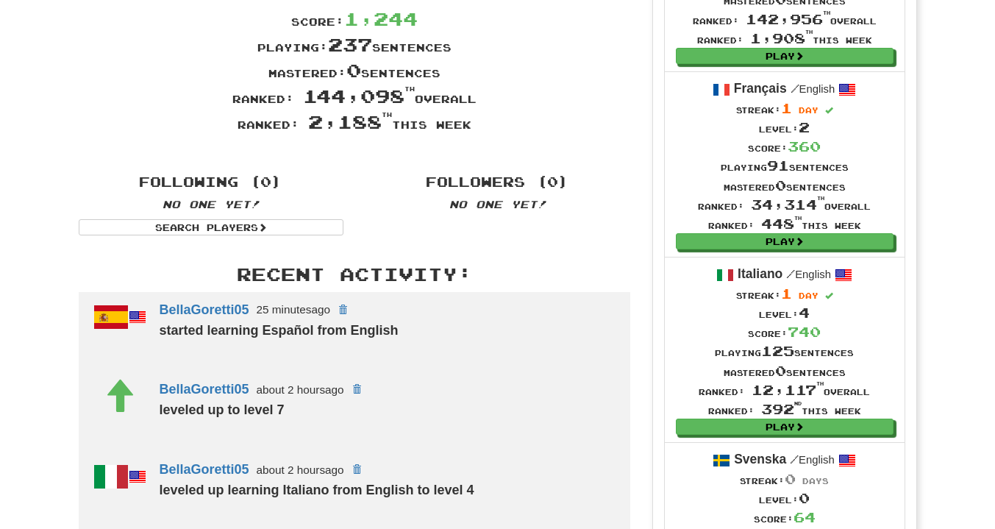
scroll to position [147, 0]
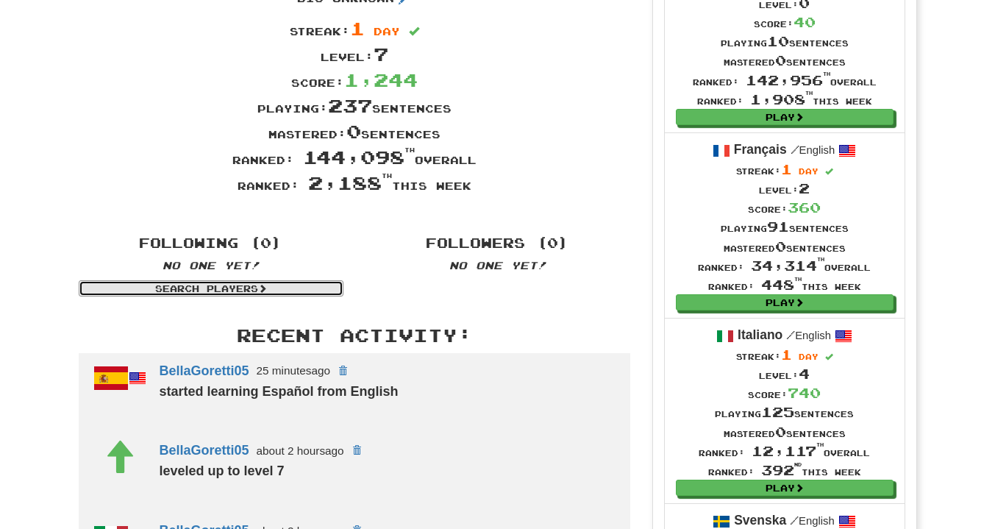
click at [219, 283] on link "Search Players" at bounding box center [211, 288] width 265 height 16
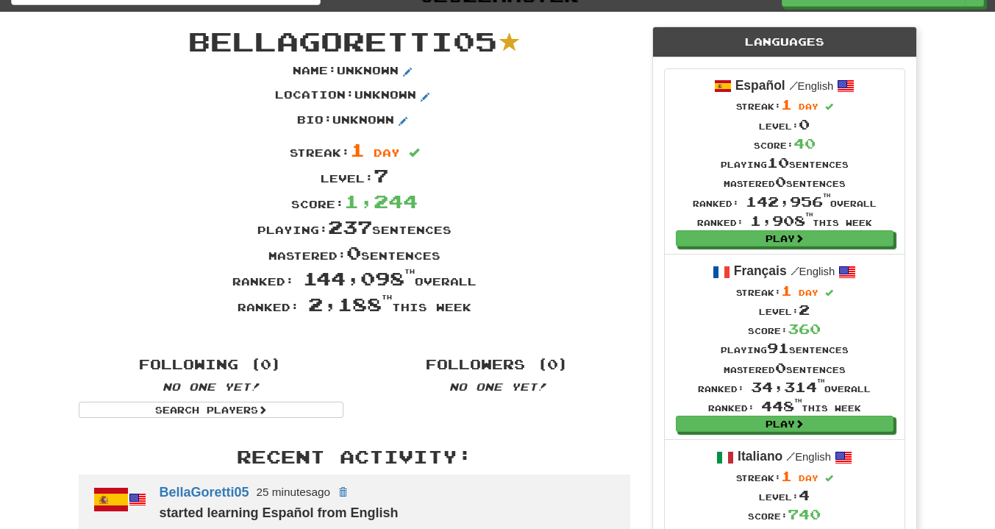
scroll to position [0, 0]
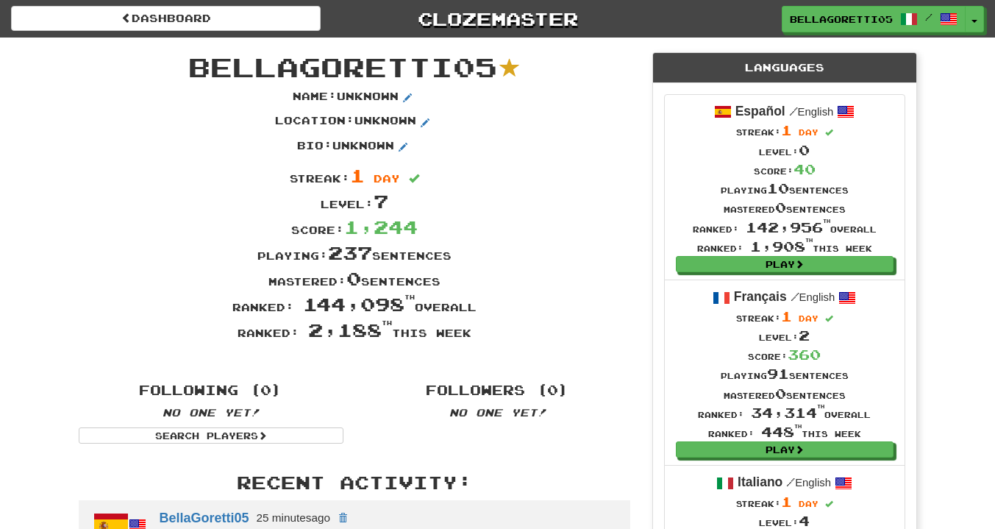
click at [428, 138] on div "Location : Unknown" at bounding box center [355, 125] width 574 height 25
click at [364, 124] on p "Location : Unknown" at bounding box center [354, 122] width 159 height 18
drag, startPoint x: 368, startPoint y: 143, endPoint x: 381, endPoint y: 143, distance: 13.2
click at [371, 143] on p "Bio : Unknown" at bounding box center [354, 147] width 115 height 18
click at [847, 21] on span "BellaGoretti05" at bounding box center [841, 19] width 103 height 13
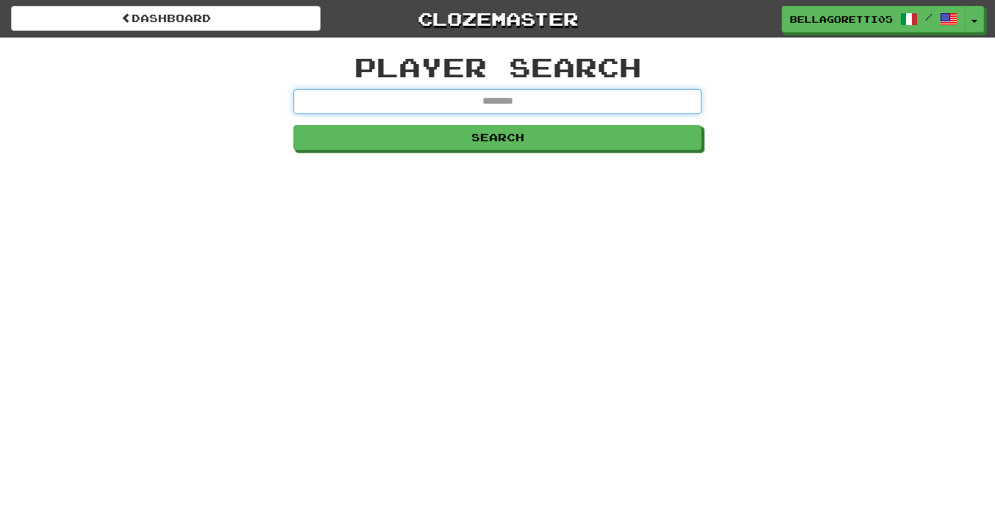
click at [444, 110] on input "text" at bounding box center [498, 101] width 408 height 25
type input "*****"
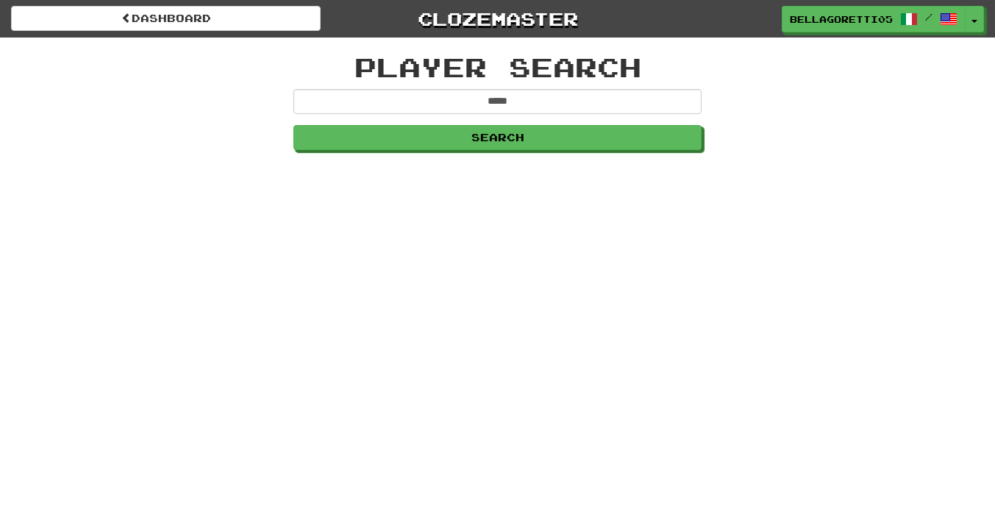
click at [514, 154] on div "Player Search ***** Search" at bounding box center [497, 100] width 430 height 124
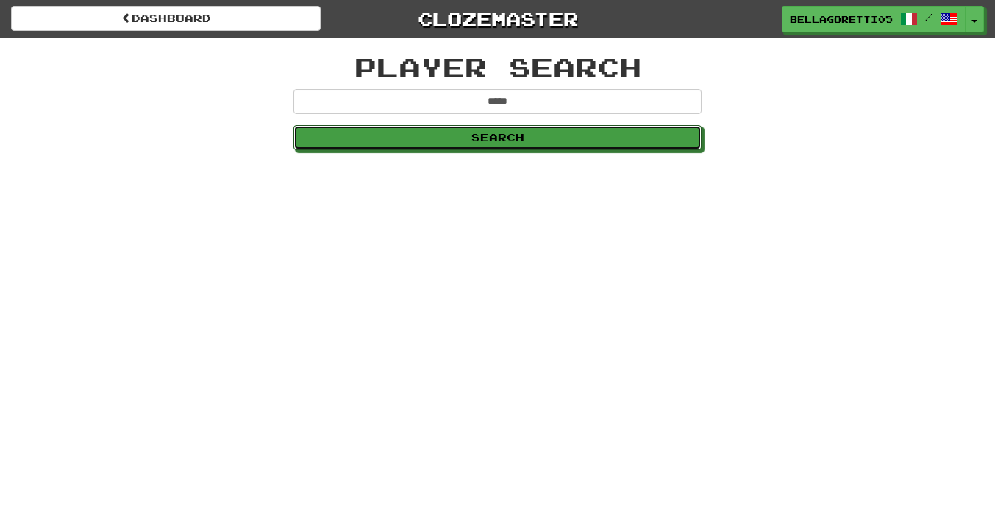
click at [514, 143] on button "Search" at bounding box center [498, 137] width 408 height 25
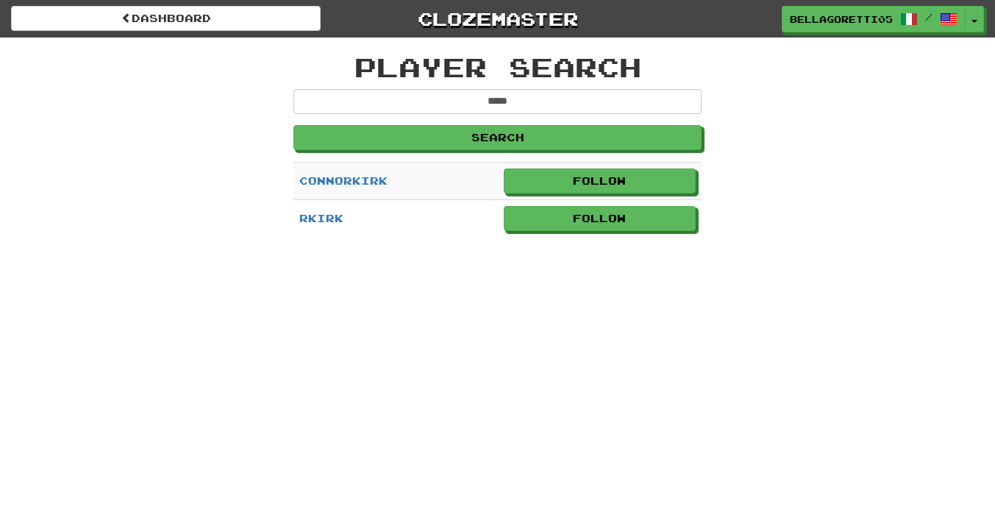
click at [443, 207] on td "rkirk" at bounding box center [396, 218] width 204 height 38
click at [444, 215] on td "rkirk" at bounding box center [396, 218] width 204 height 38
click at [339, 213] on link "rkirk" at bounding box center [321, 218] width 44 height 13
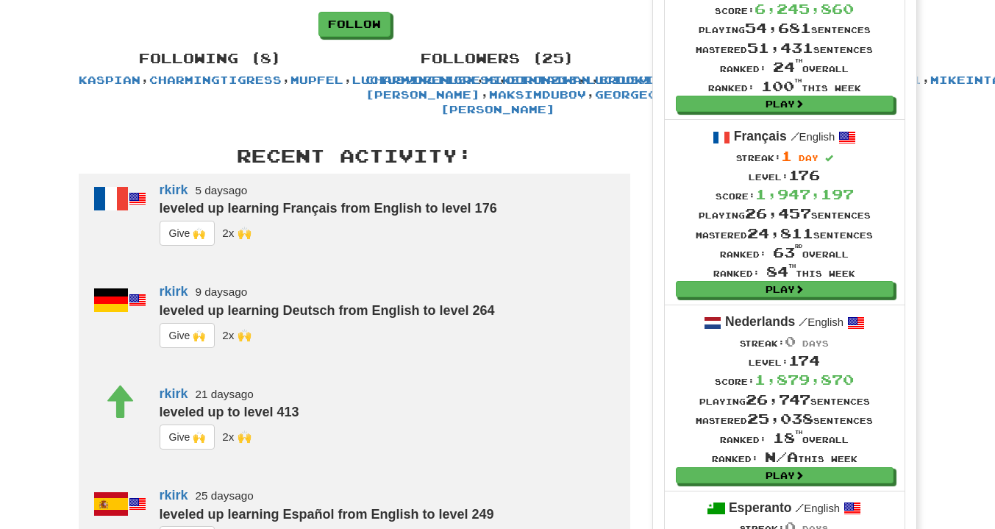
scroll to position [294, 0]
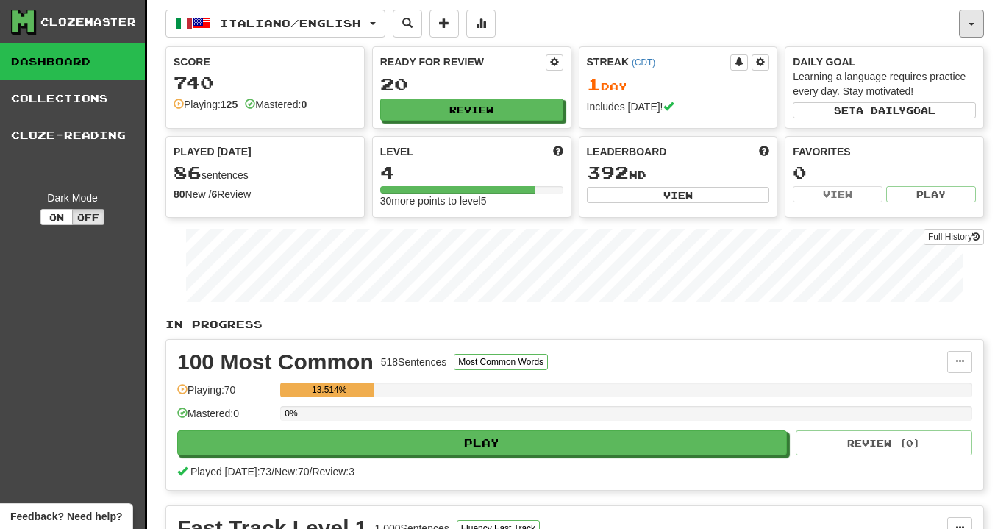
click at [972, 19] on button "button" at bounding box center [971, 24] width 25 height 28
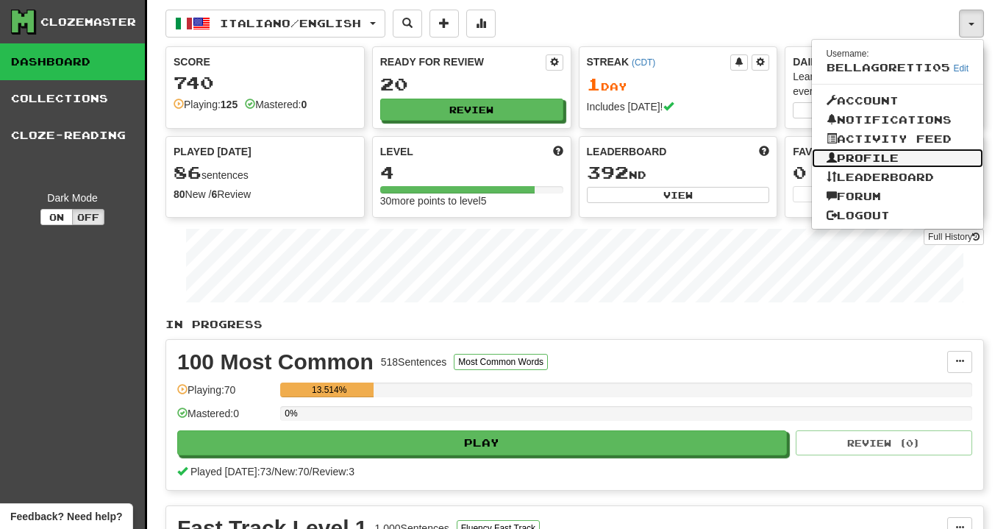
click at [867, 149] on link "Profile" at bounding box center [898, 158] width 172 height 19
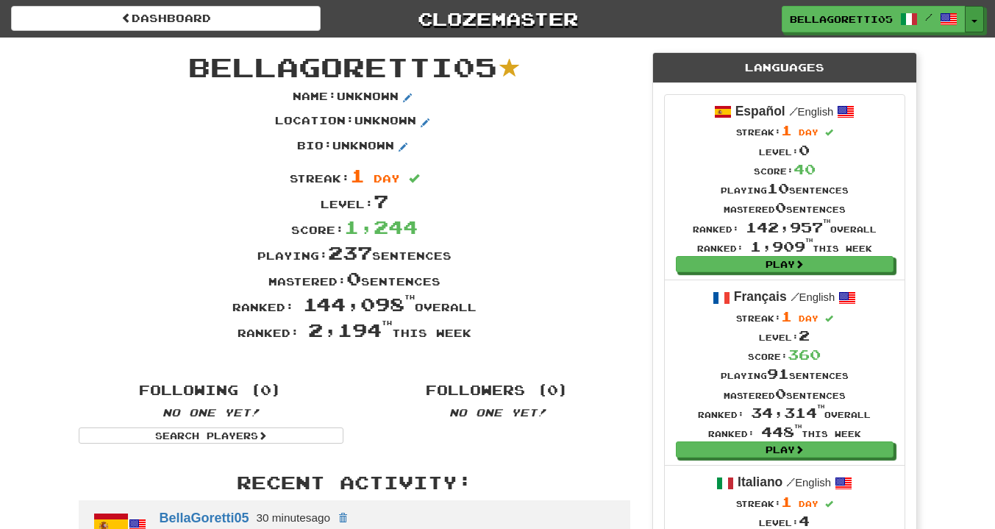
click at [979, 20] on button "Toggle Dropdown" at bounding box center [974, 19] width 19 height 26
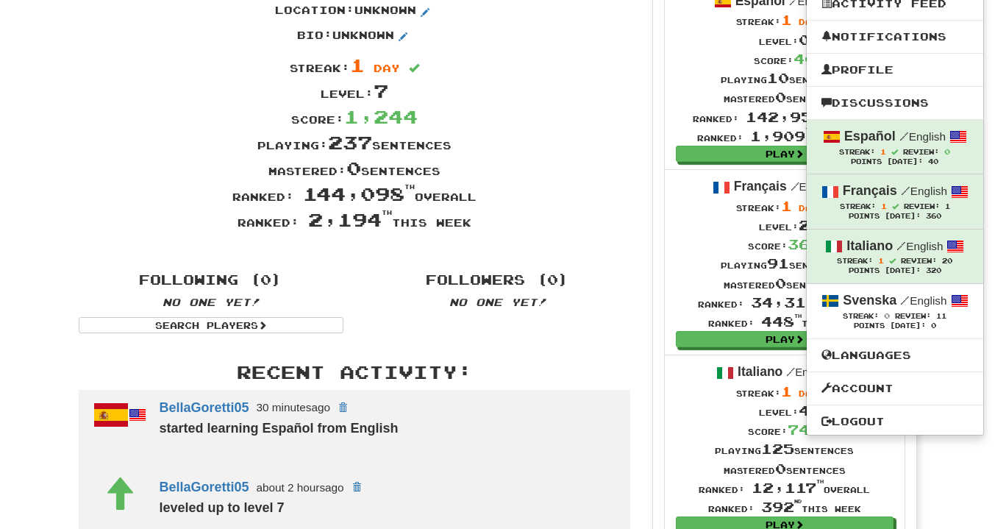
scroll to position [221, 0]
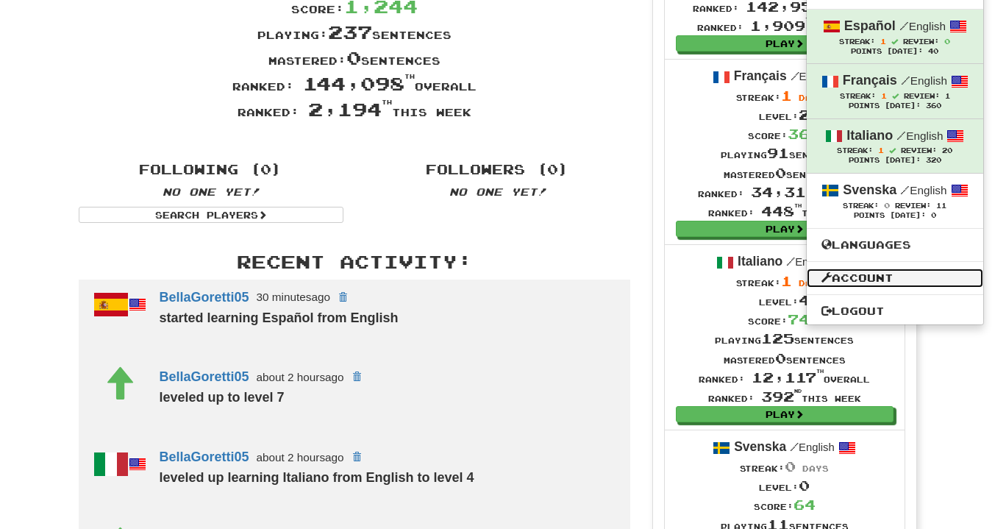
click at [874, 275] on link "Account" at bounding box center [895, 277] width 177 height 19
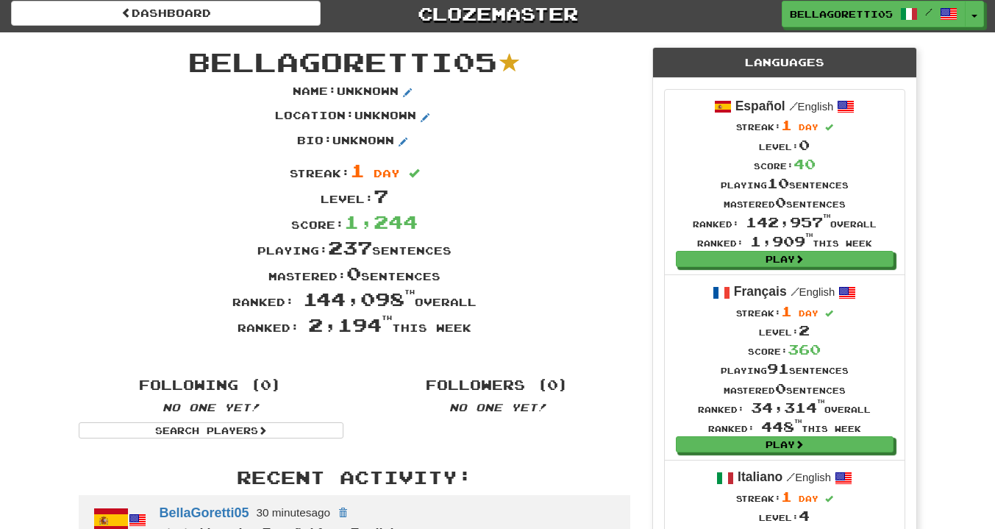
scroll to position [0, 0]
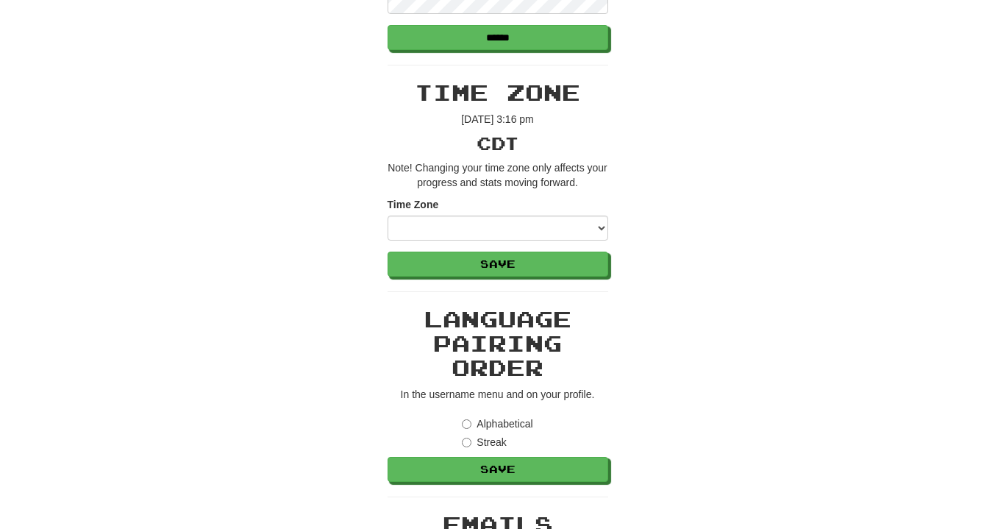
scroll to position [662, 0]
